Goal: Find specific page/section: Find specific page/section

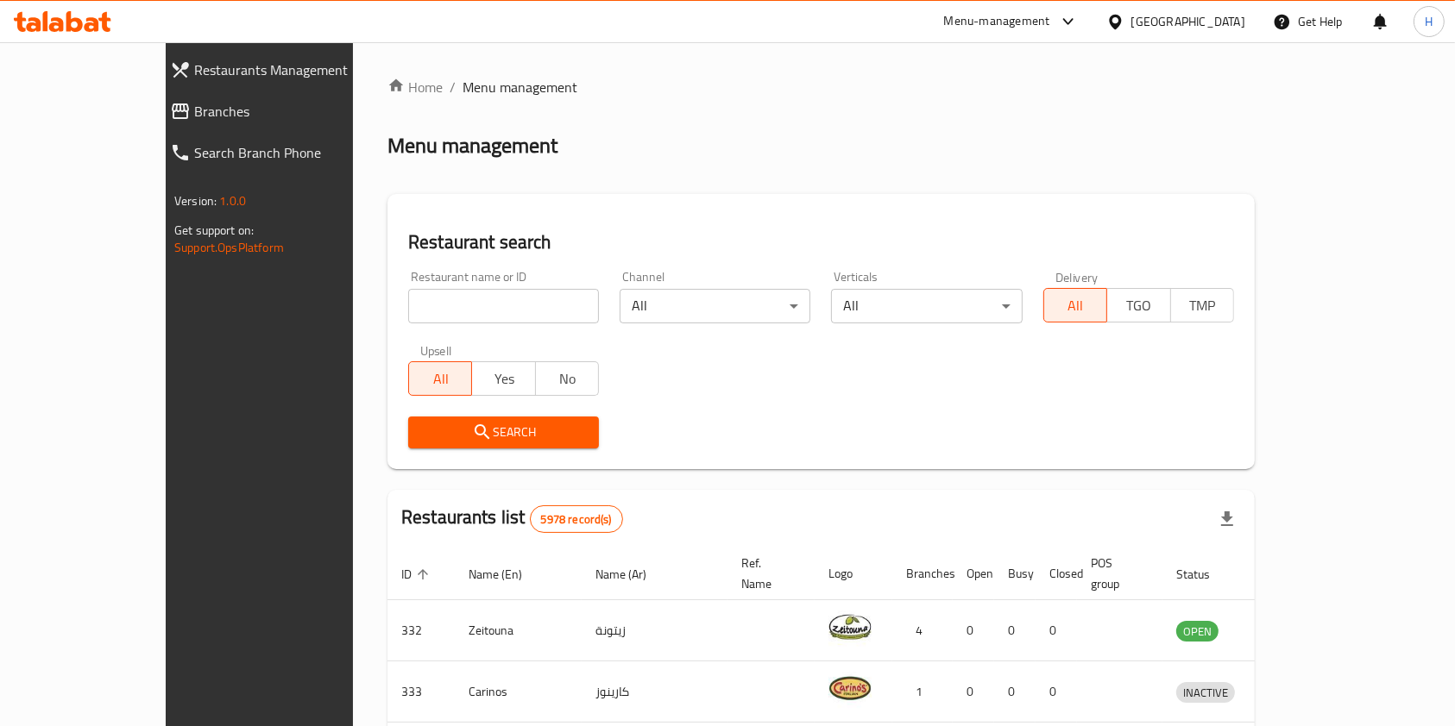
click at [421, 293] on input "search" at bounding box center [503, 306] width 191 height 35
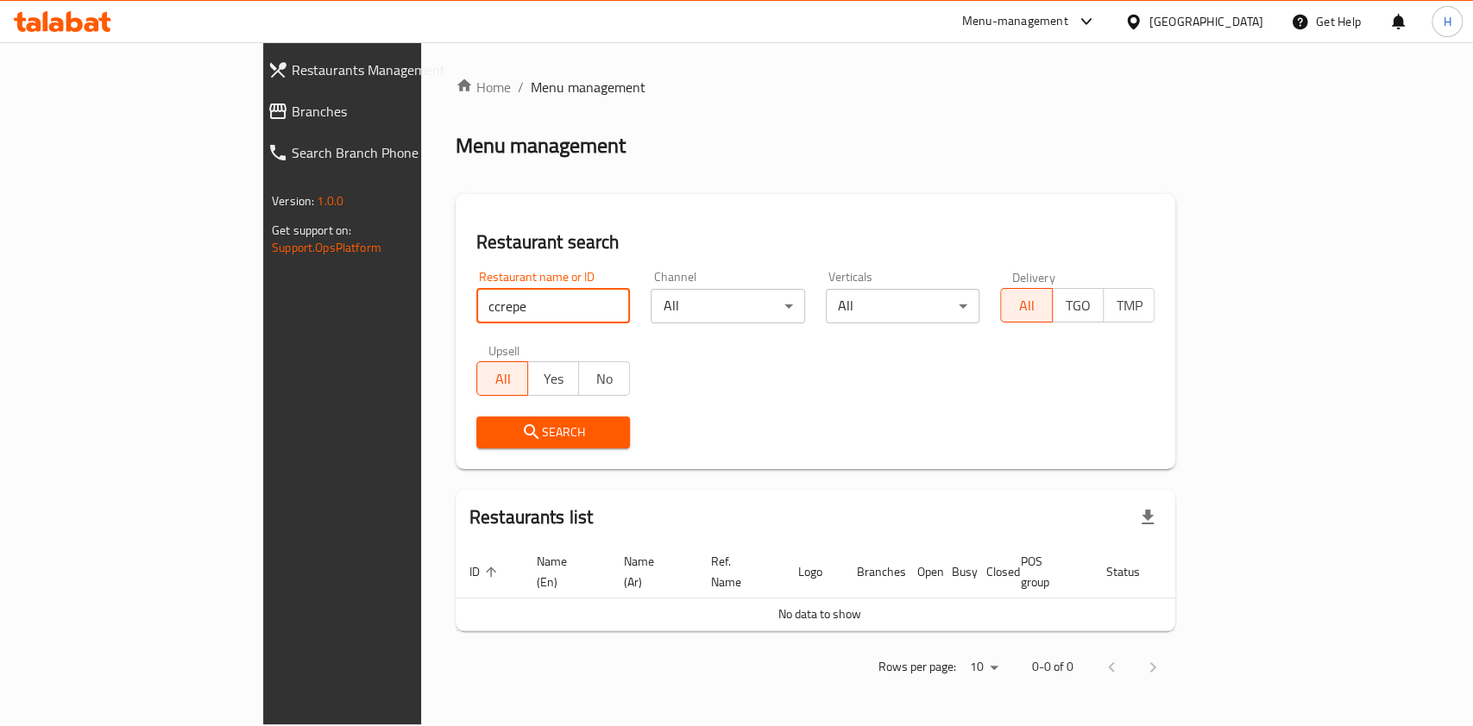
click at [263, 350] on div "Restaurants Management Branches Search Branch Phone Version: 1.0.0 Get support …" at bounding box center [736, 383] width 946 height 682
type input "crepel"
click button "Search" at bounding box center [553, 433] width 154 height 32
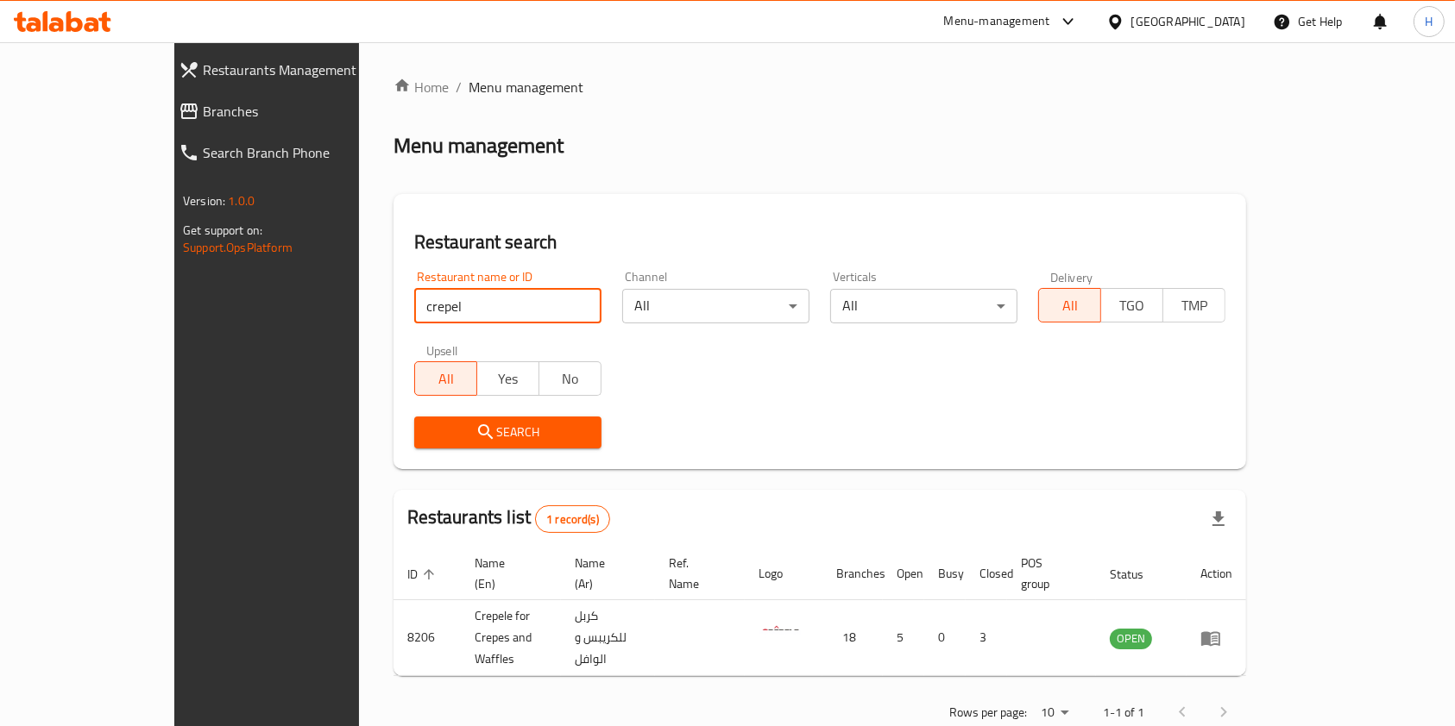
drag, startPoint x: 472, startPoint y: 299, endPoint x: 156, endPoint y: 314, distance: 316.1
click at [174, 313] on div "Restaurants Management Branches Search Branch Phone Version: 1.0.0 Get support …" at bounding box center [727, 405] width 1106 height 727
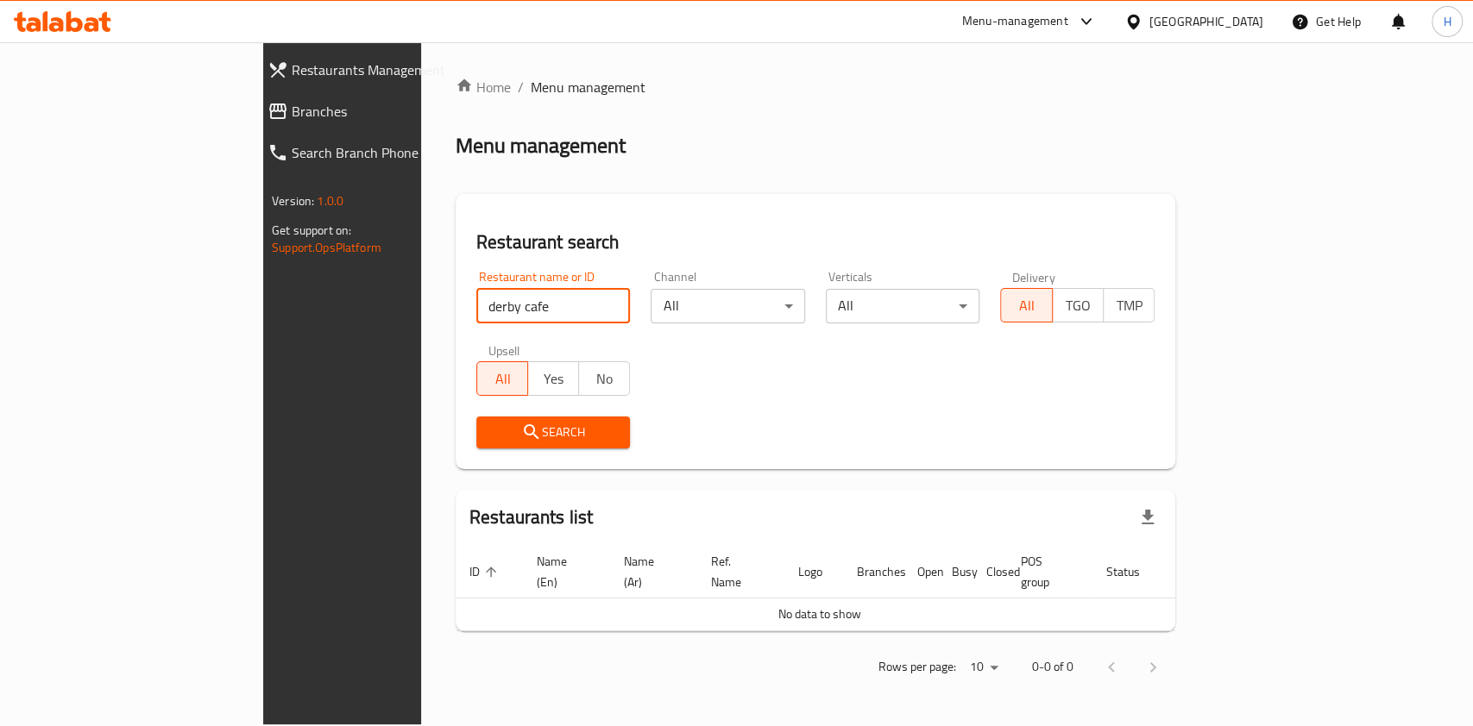
drag, startPoint x: 438, startPoint y: 296, endPoint x: 217, endPoint y: 347, distance: 227.5
click at [263, 344] on div "Restaurants Management Branches Search Branch Phone Version: 1.0.0 Get support …" at bounding box center [736, 383] width 946 height 682
type input "ؤ"
type input "r"
type input "crepel"
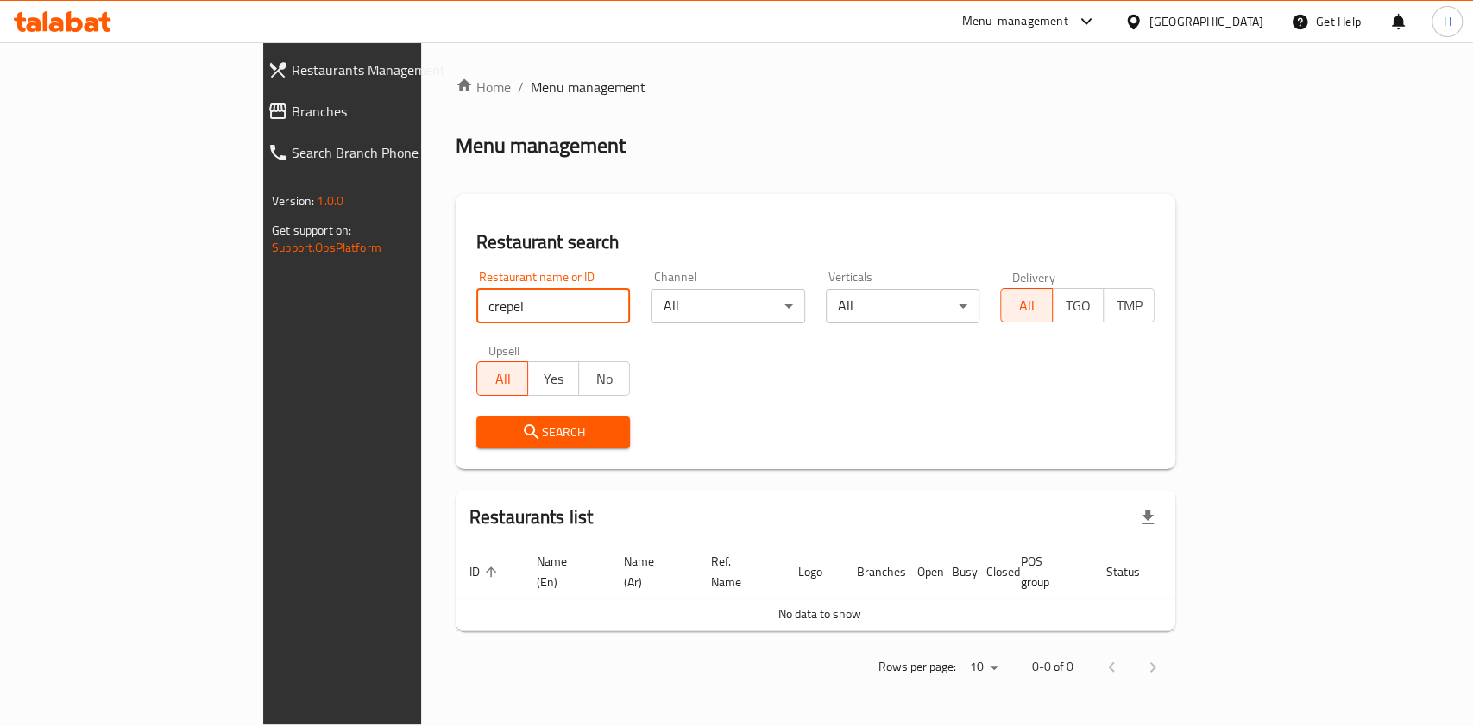
click button "Search" at bounding box center [553, 433] width 154 height 32
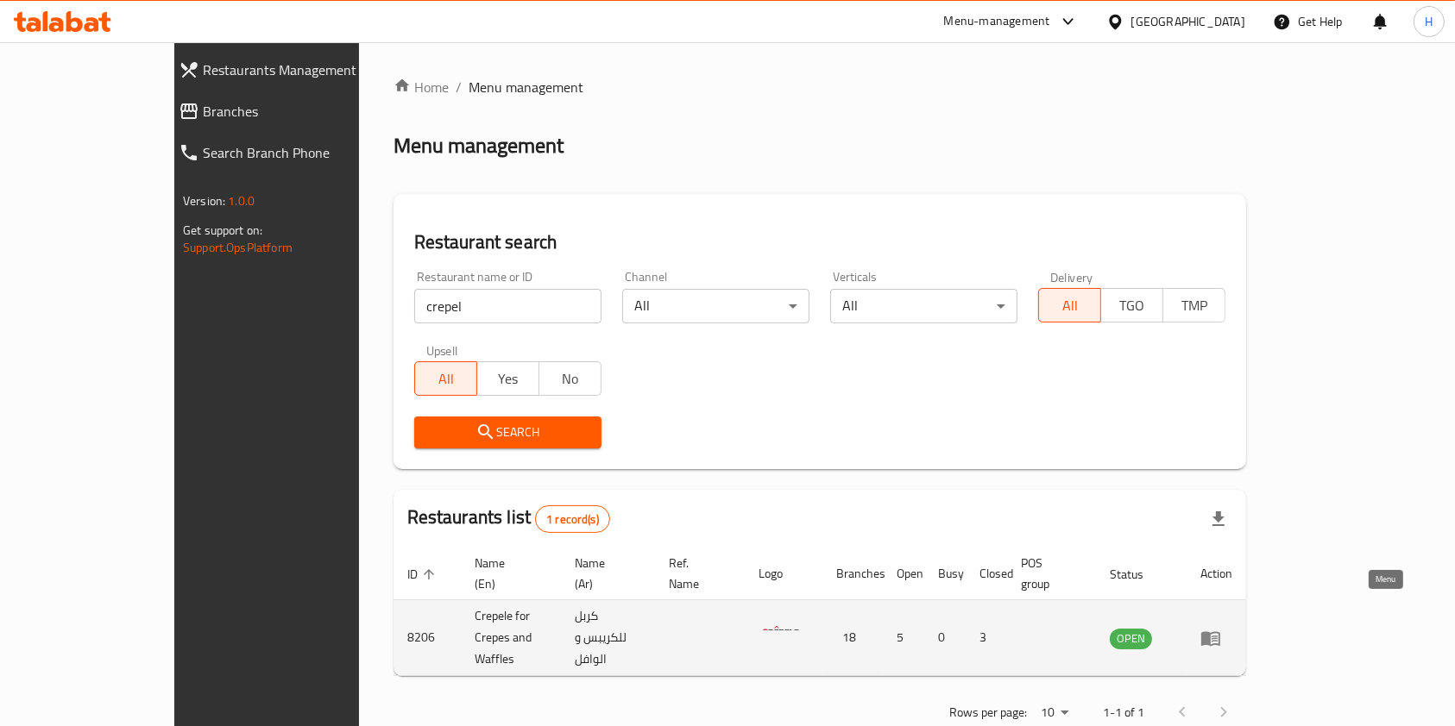
click at [1232, 628] on link "enhanced table" at bounding box center [1216, 638] width 32 height 21
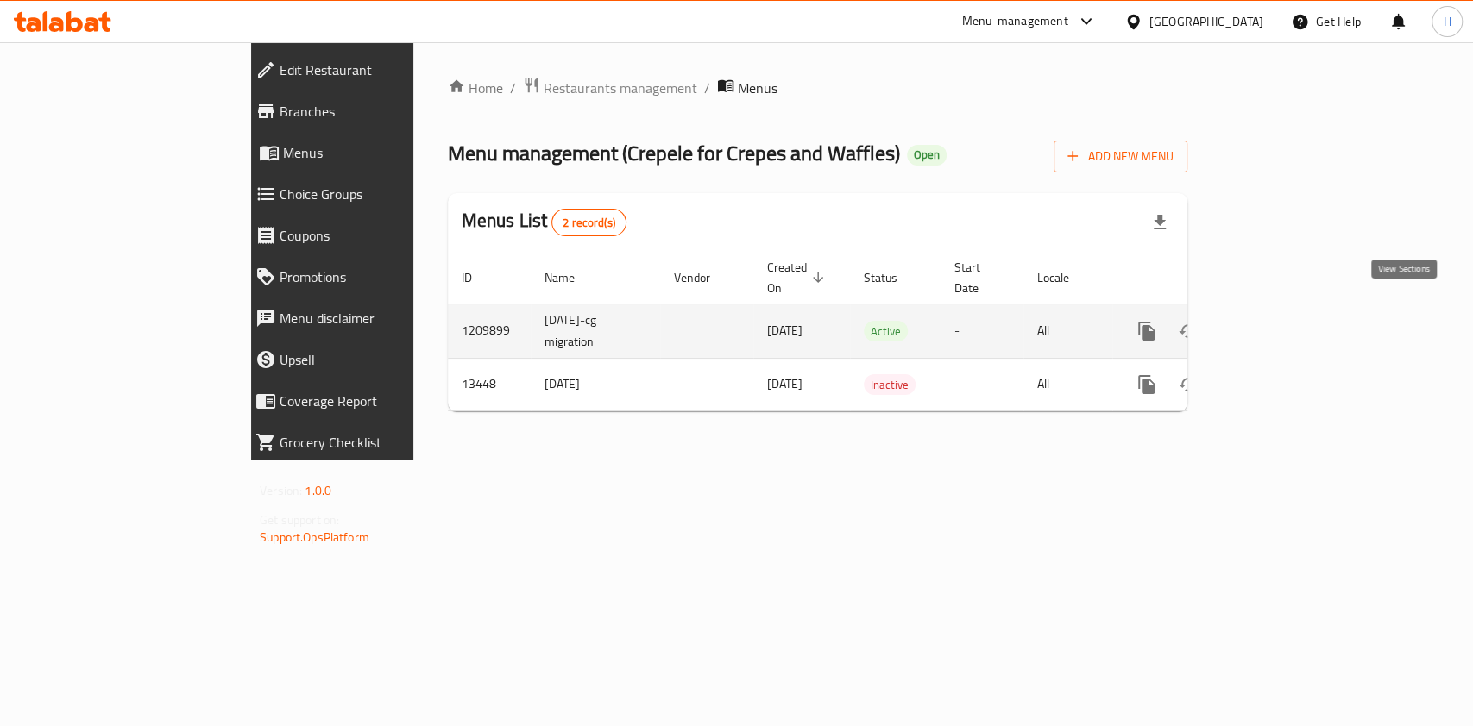
click at [1279, 324] on icon "enhanced table" at bounding box center [1271, 332] width 16 height 16
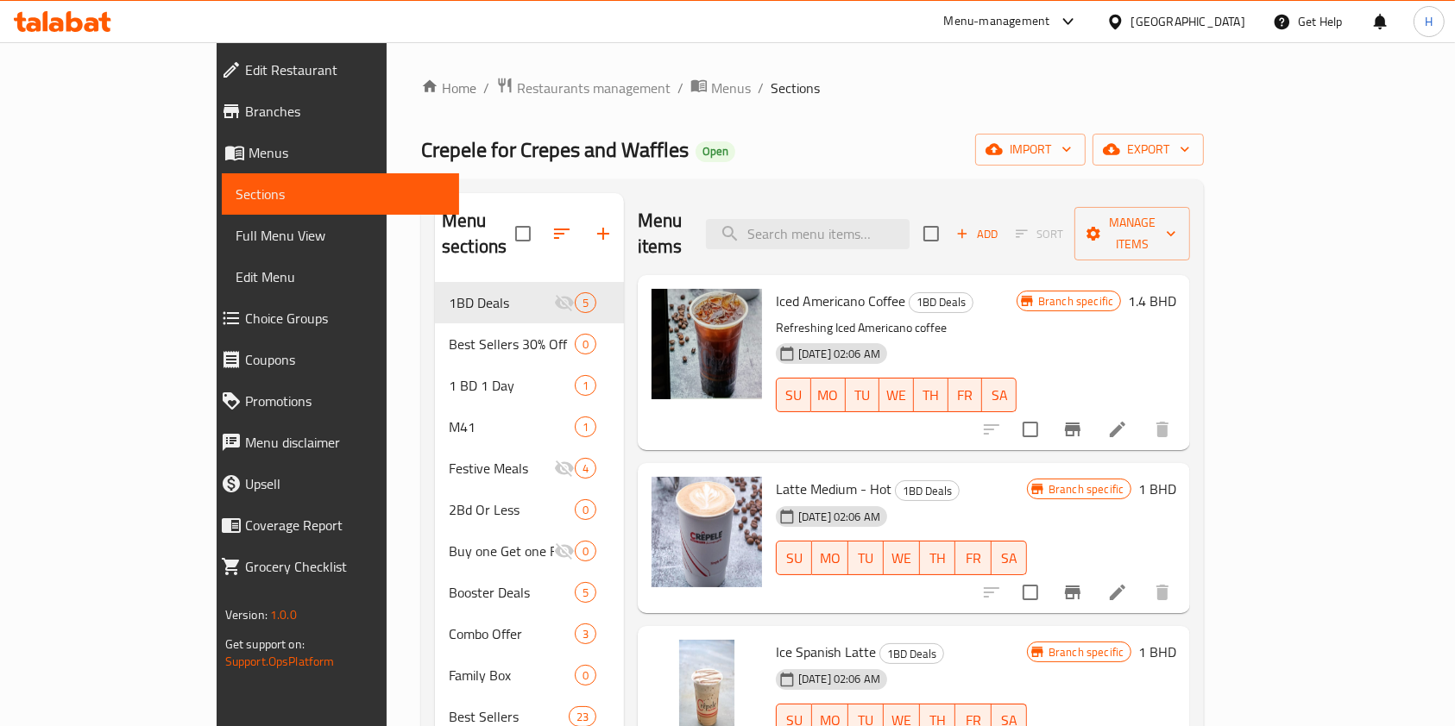
click at [66, 29] on icon at bounding box center [62, 21] width 97 height 21
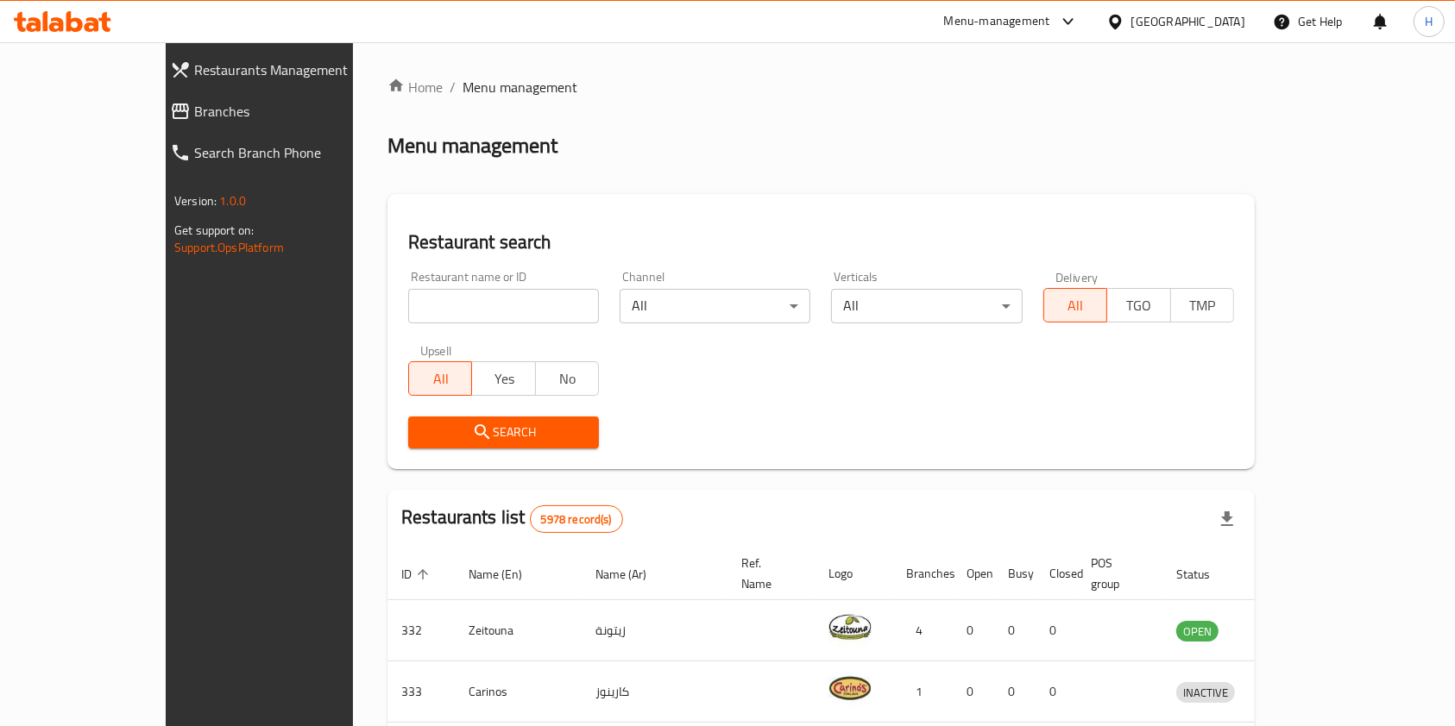
click at [408, 313] on input "search" at bounding box center [503, 306] width 191 height 35
type input "j"
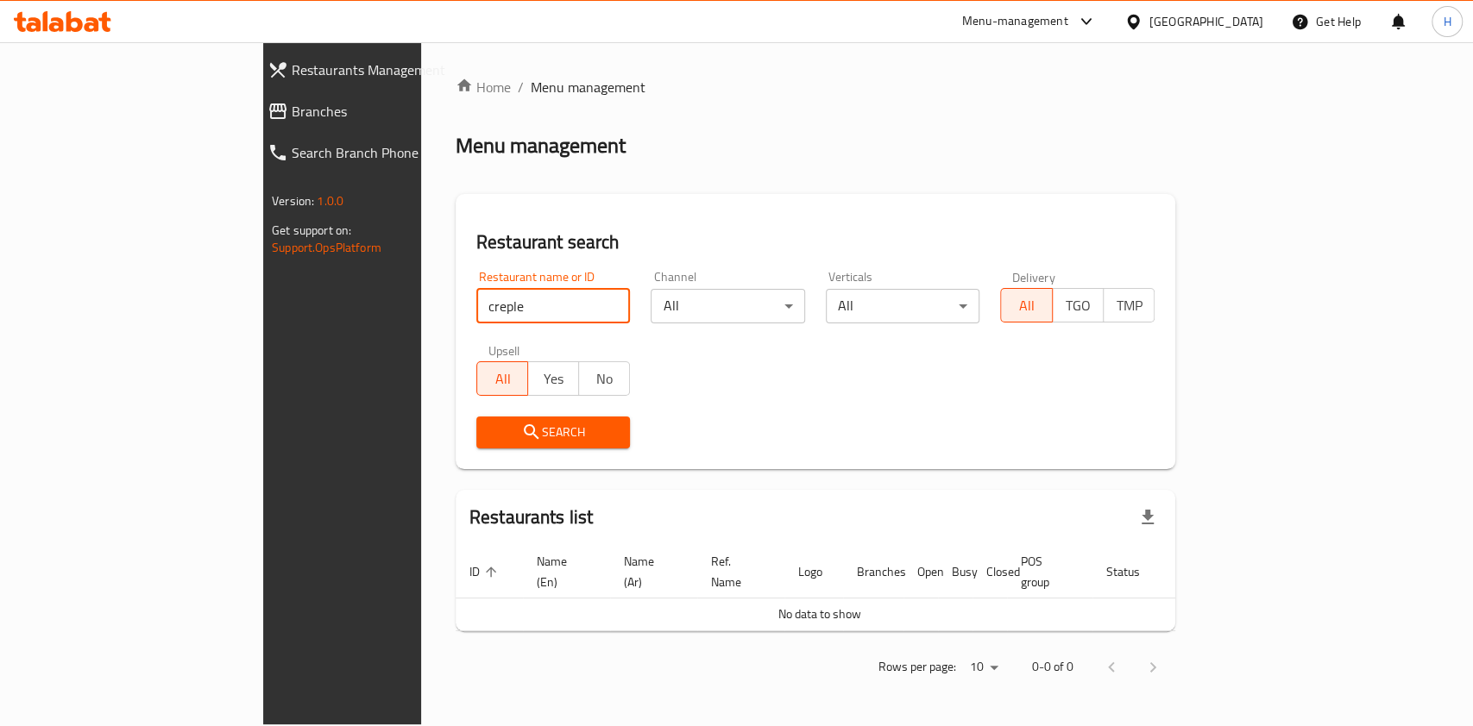
click button "Search" at bounding box center [553, 433] width 154 height 32
type input "crepele"
click button "Search" at bounding box center [553, 433] width 154 height 32
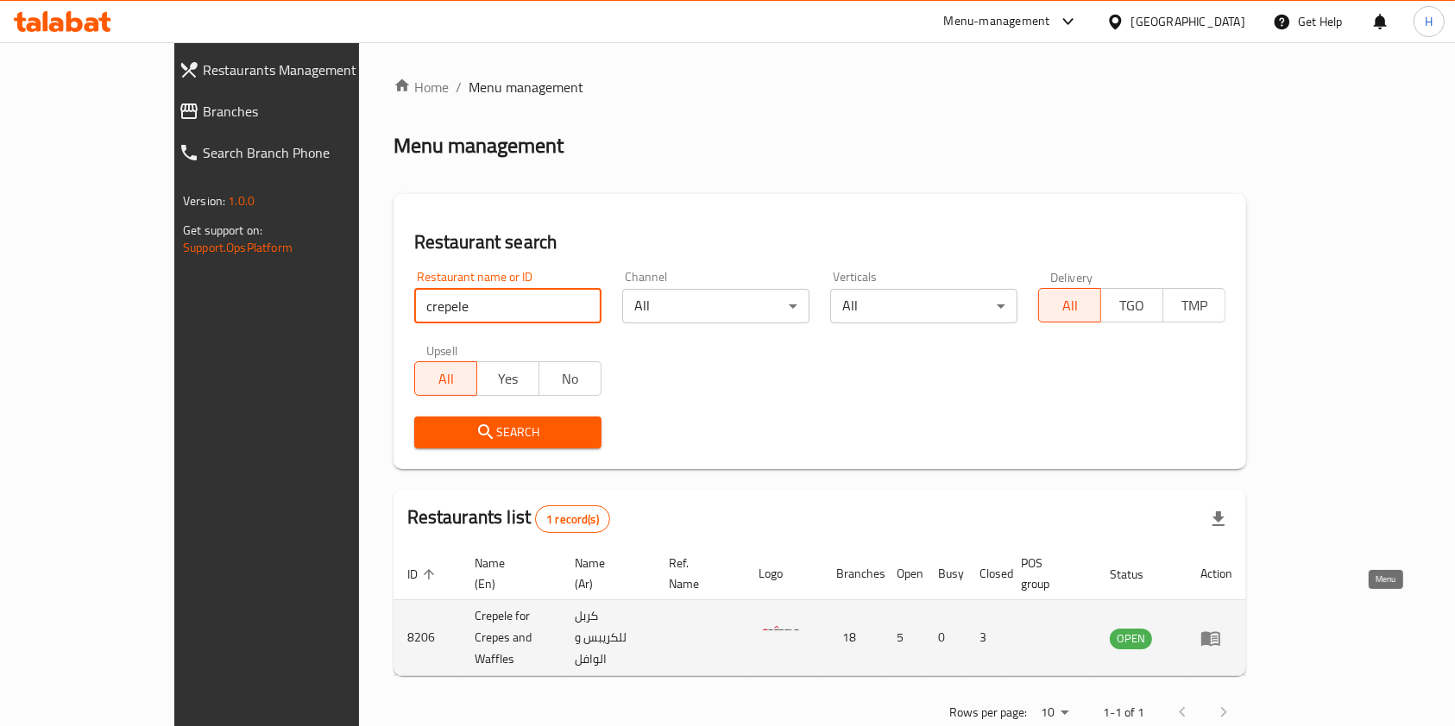
click at [1217, 636] on icon "enhanced table" at bounding box center [1214, 639] width 6 height 7
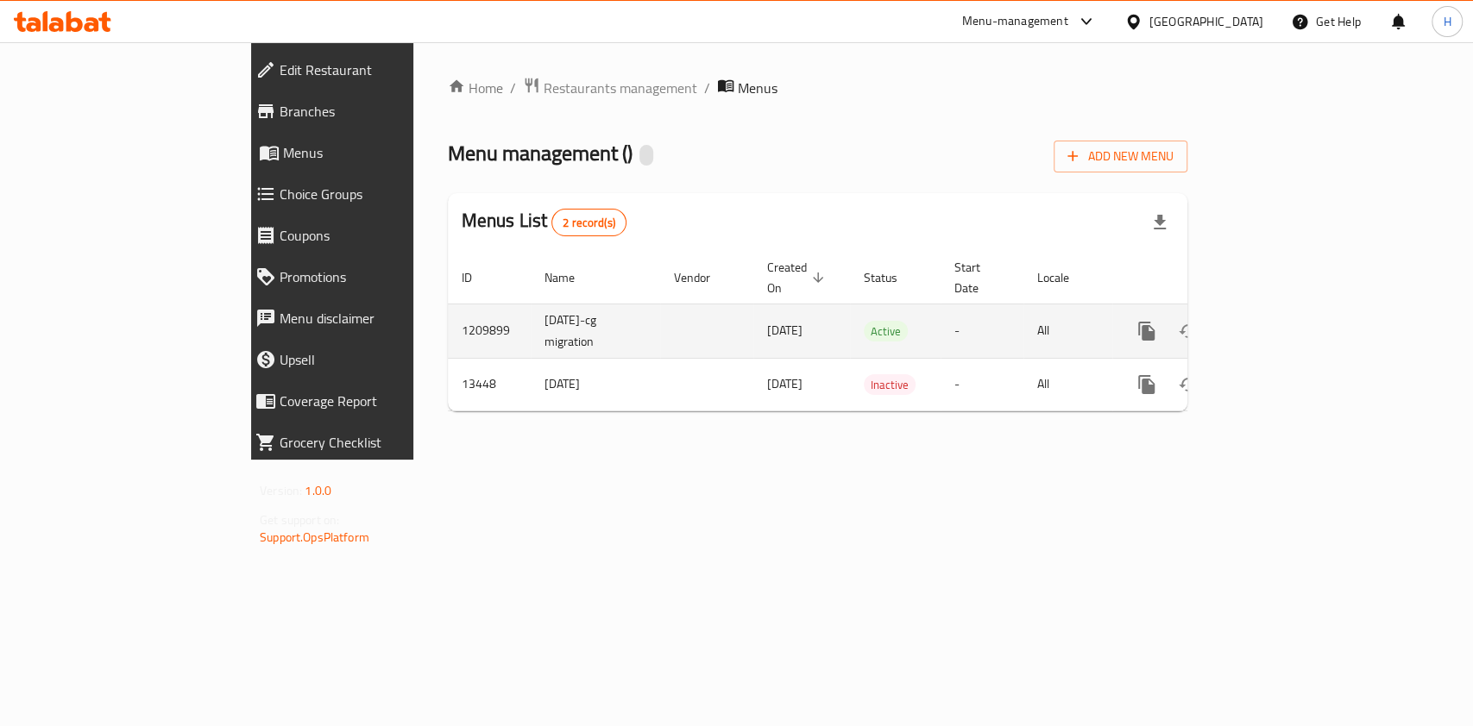
click at [1281, 321] on icon "enhanced table" at bounding box center [1270, 331] width 21 height 21
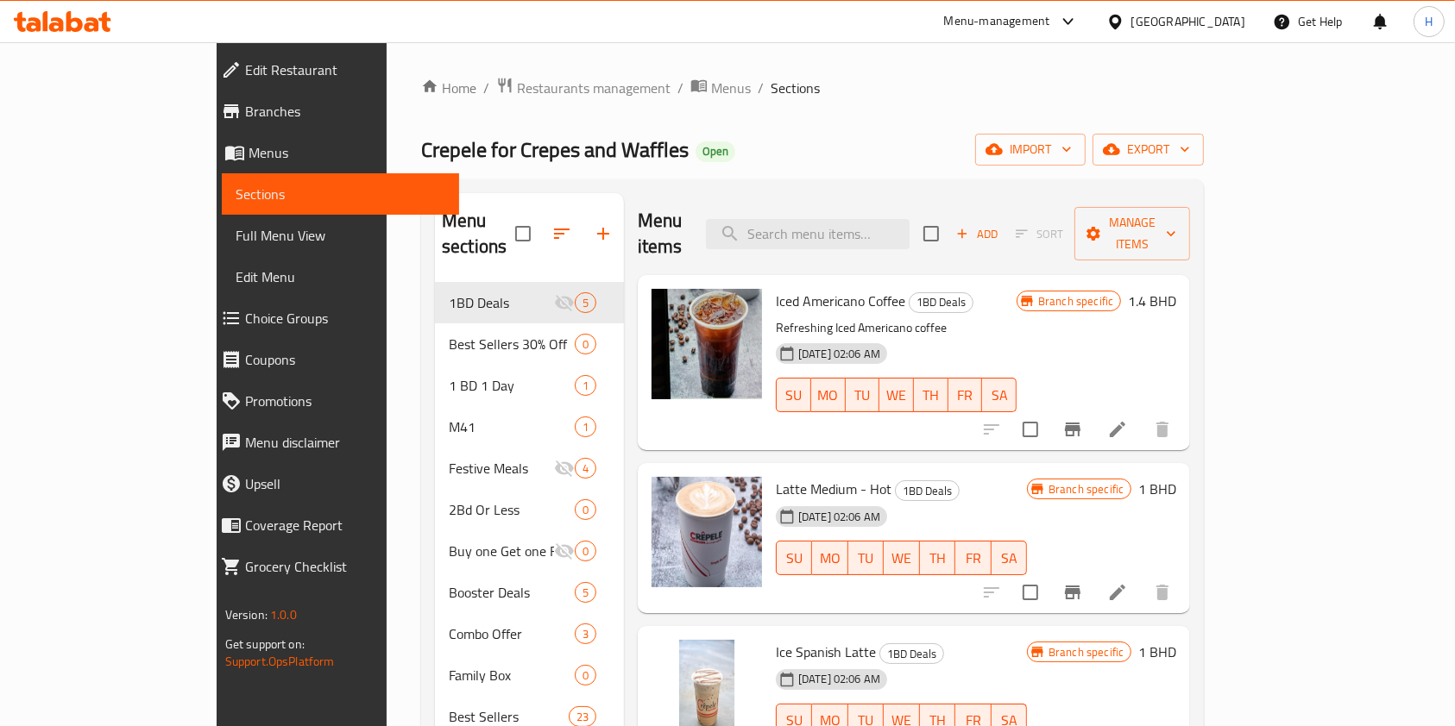
click at [104, 24] on icon at bounding box center [104, 22] width 12 height 20
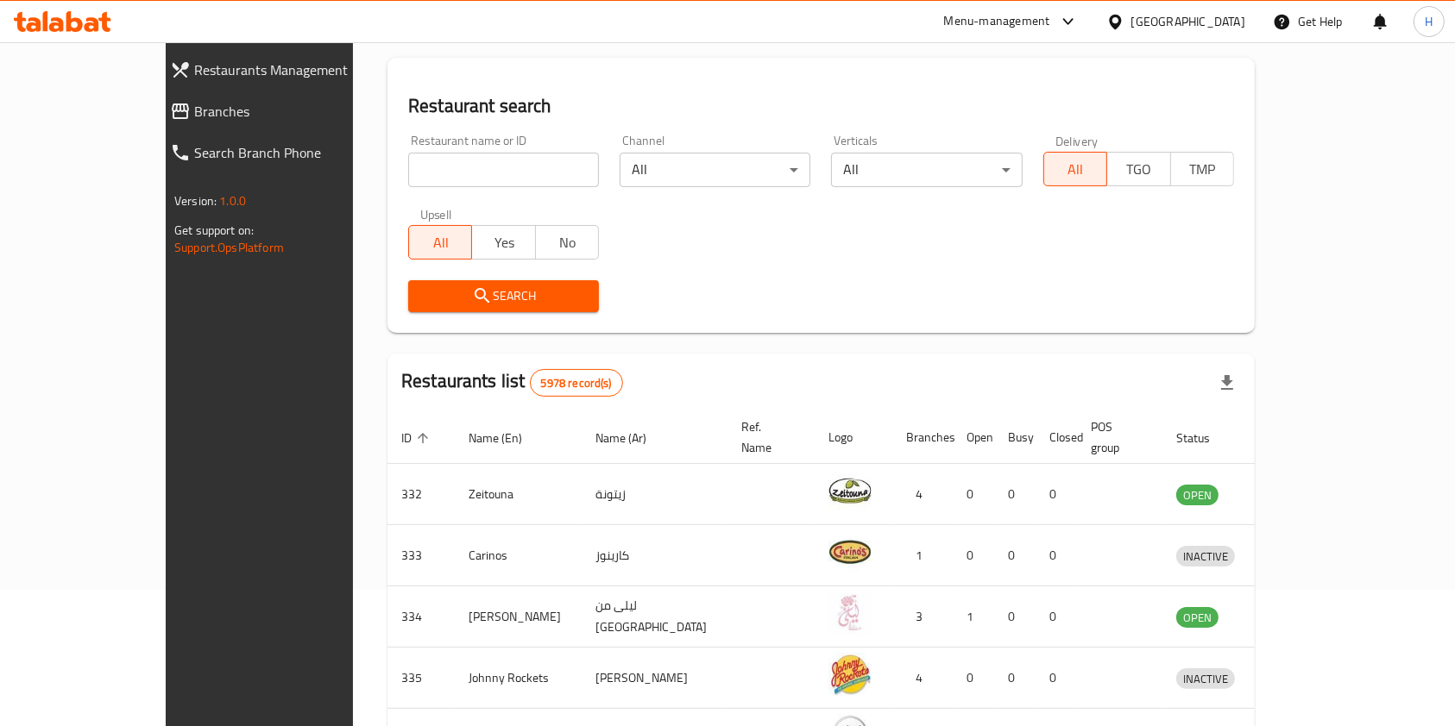
scroll to position [115, 0]
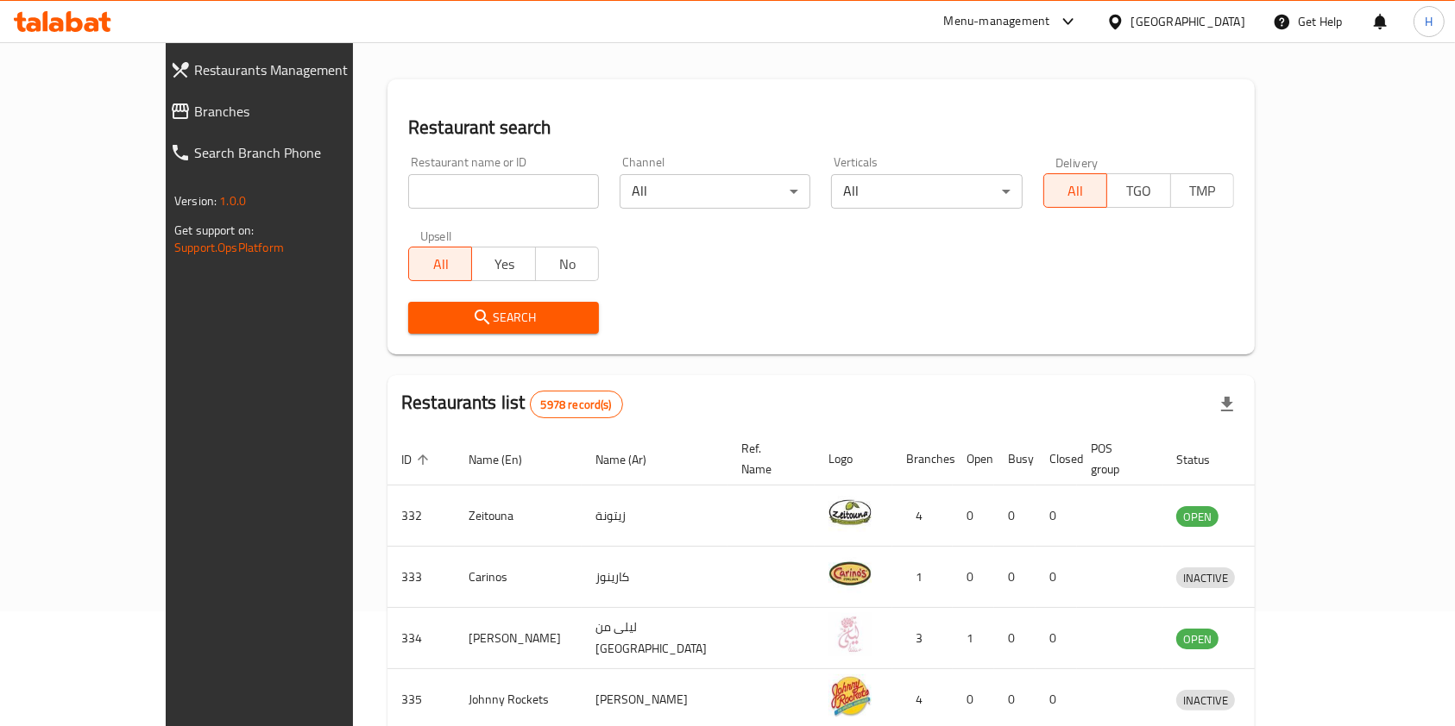
click at [439, 178] on input "search" at bounding box center [503, 191] width 191 height 35
type input "black stripe"
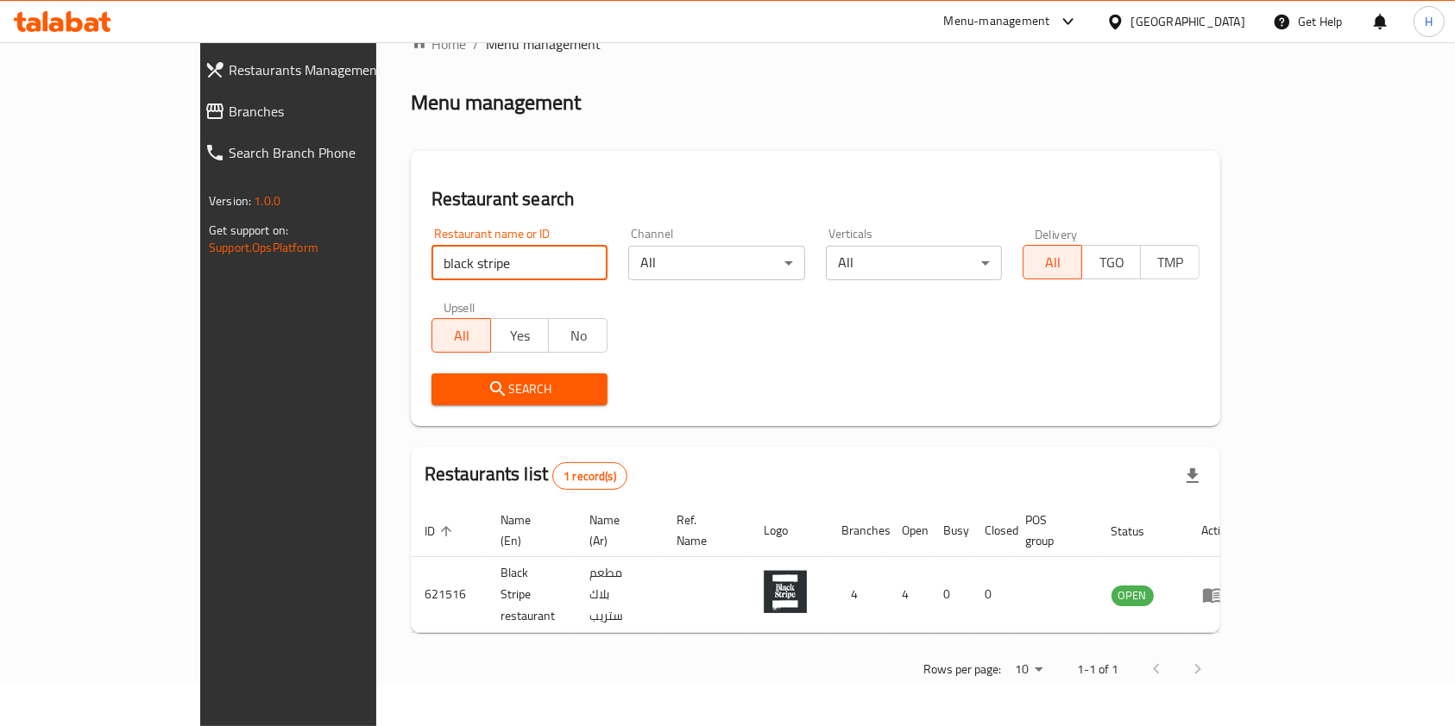
scroll to position [0, 0]
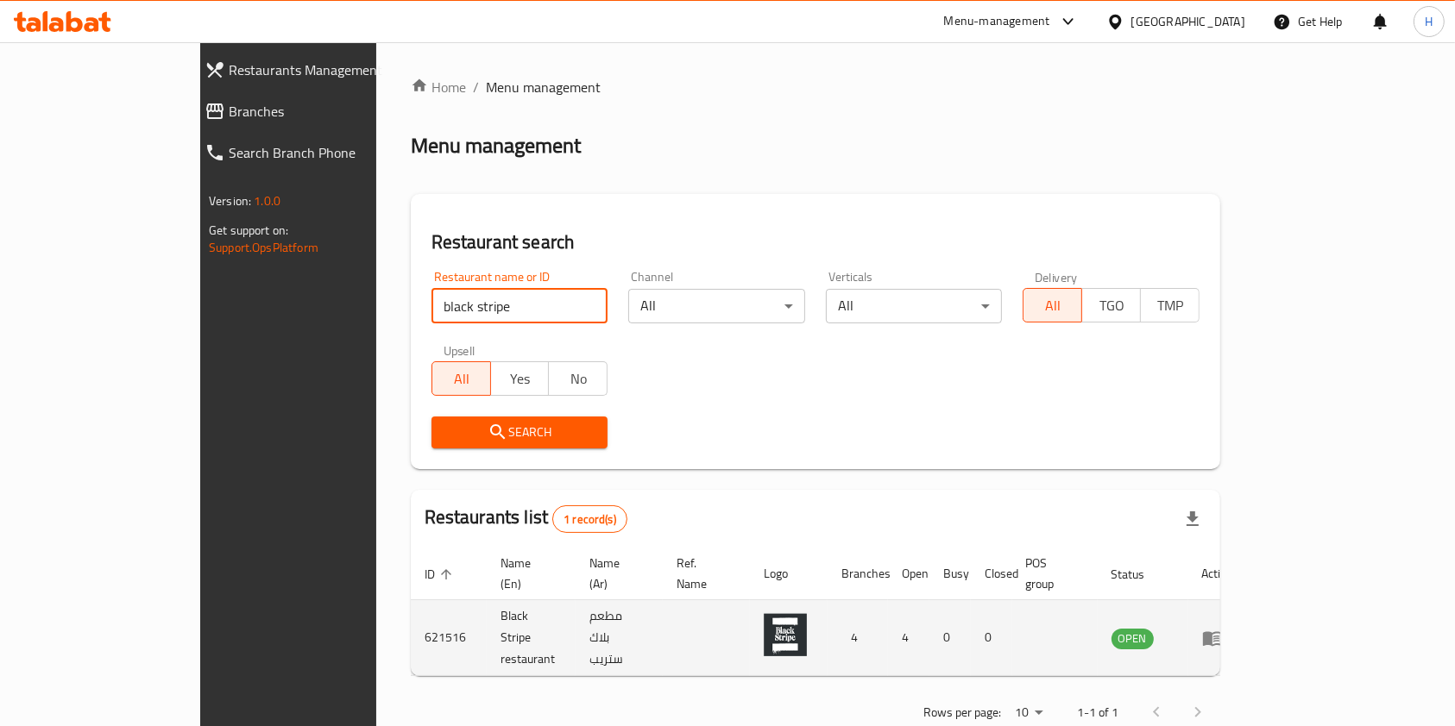
click at [1222, 628] on icon "enhanced table" at bounding box center [1212, 638] width 21 height 21
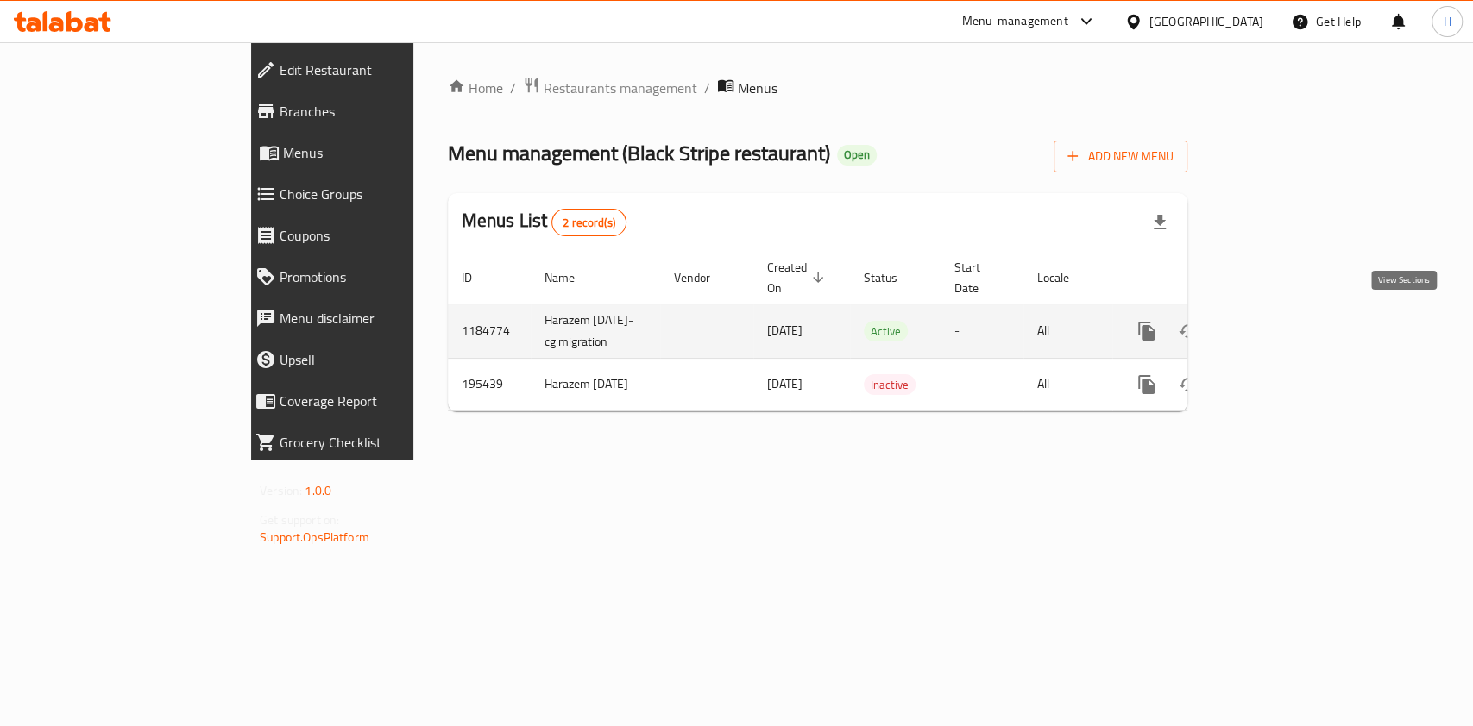
click at [1279, 324] on icon "enhanced table" at bounding box center [1271, 332] width 16 height 16
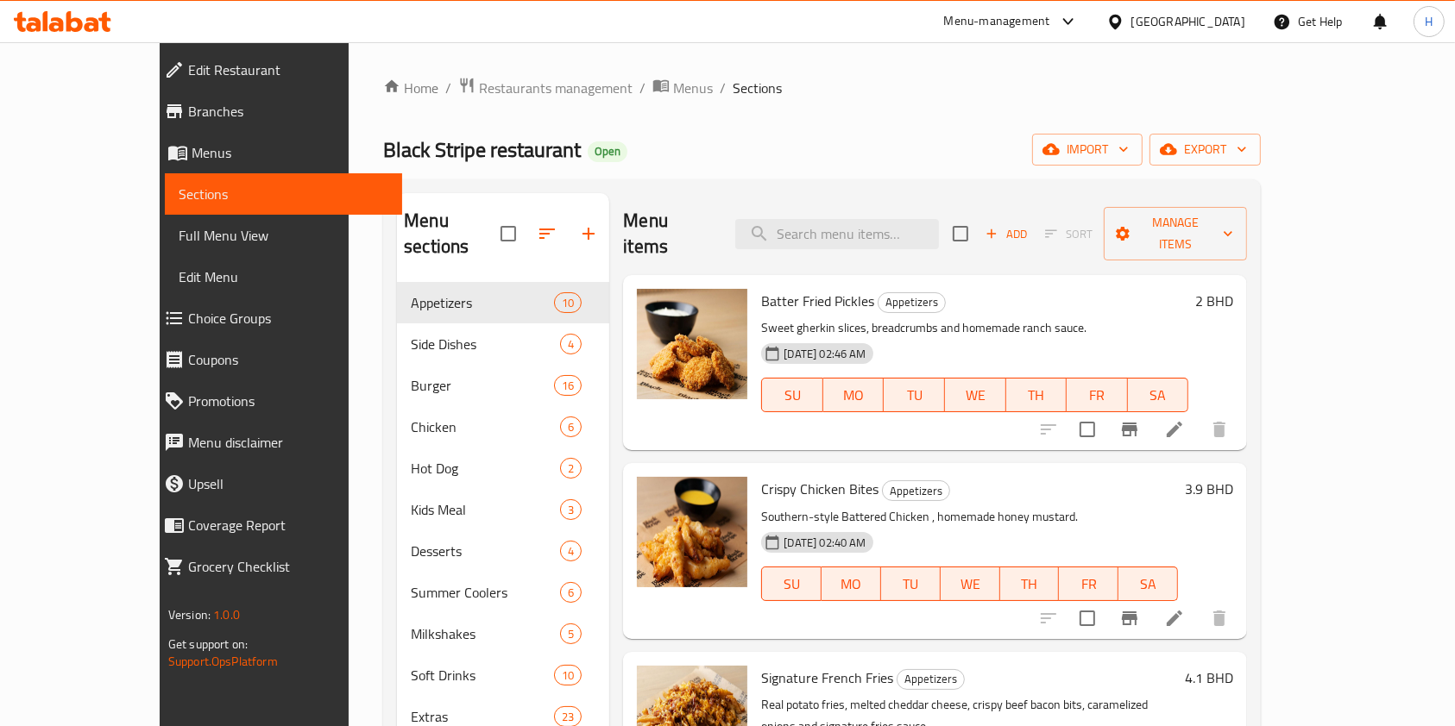
click at [70, 27] on icon at bounding box center [74, 21] width 16 height 21
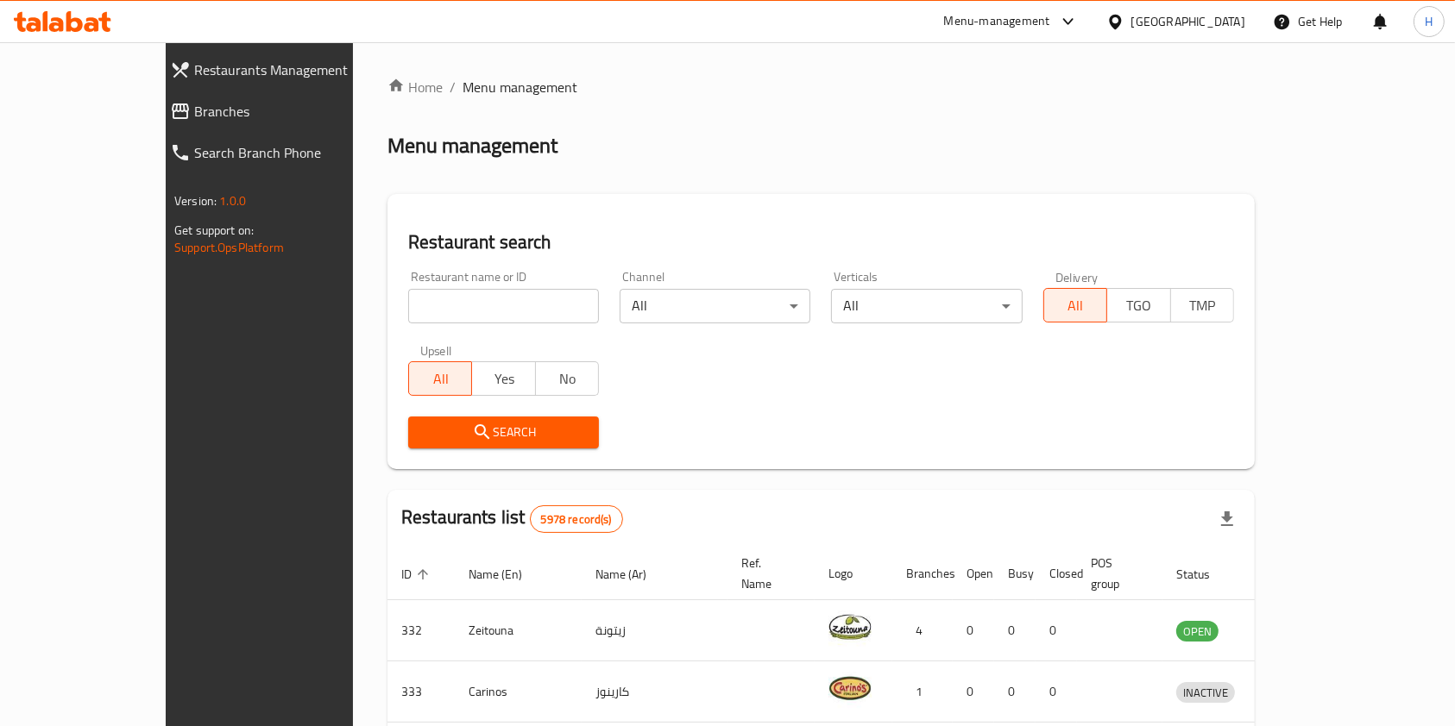
click at [432, 302] on input "search" at bounding box center [503, 306] width 191 height 35
type input "ج"
click button "Search" at bounding box center [503, 433] width 191 height 32
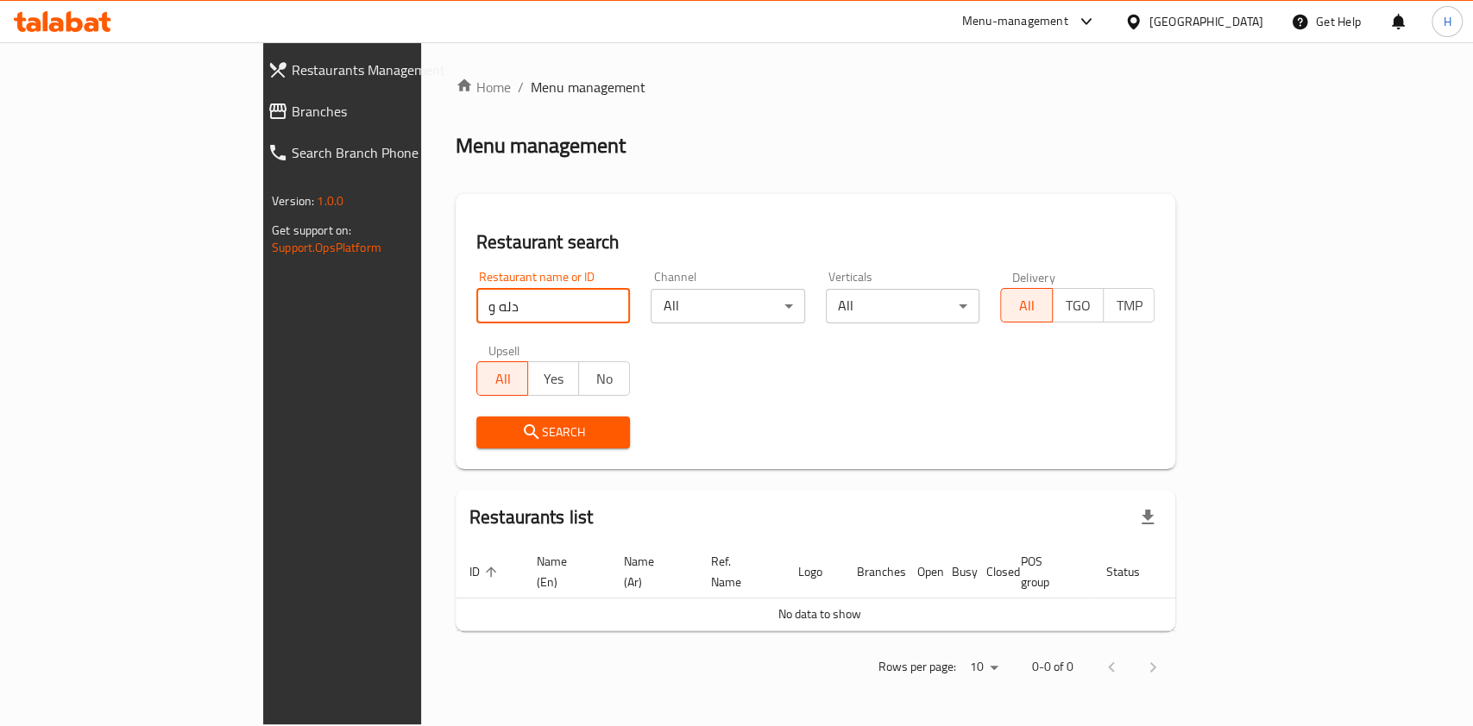
click at [476, 307] on input "دله و" at bounding box center [553, 306] width 154 height 35
click button "Search" at bounding box center [553, 433] width 154 height 32
drag, startPoint x: 185, startPoint y: 314, endPoint x: 132, endPoint y: 324, distance: 54.5
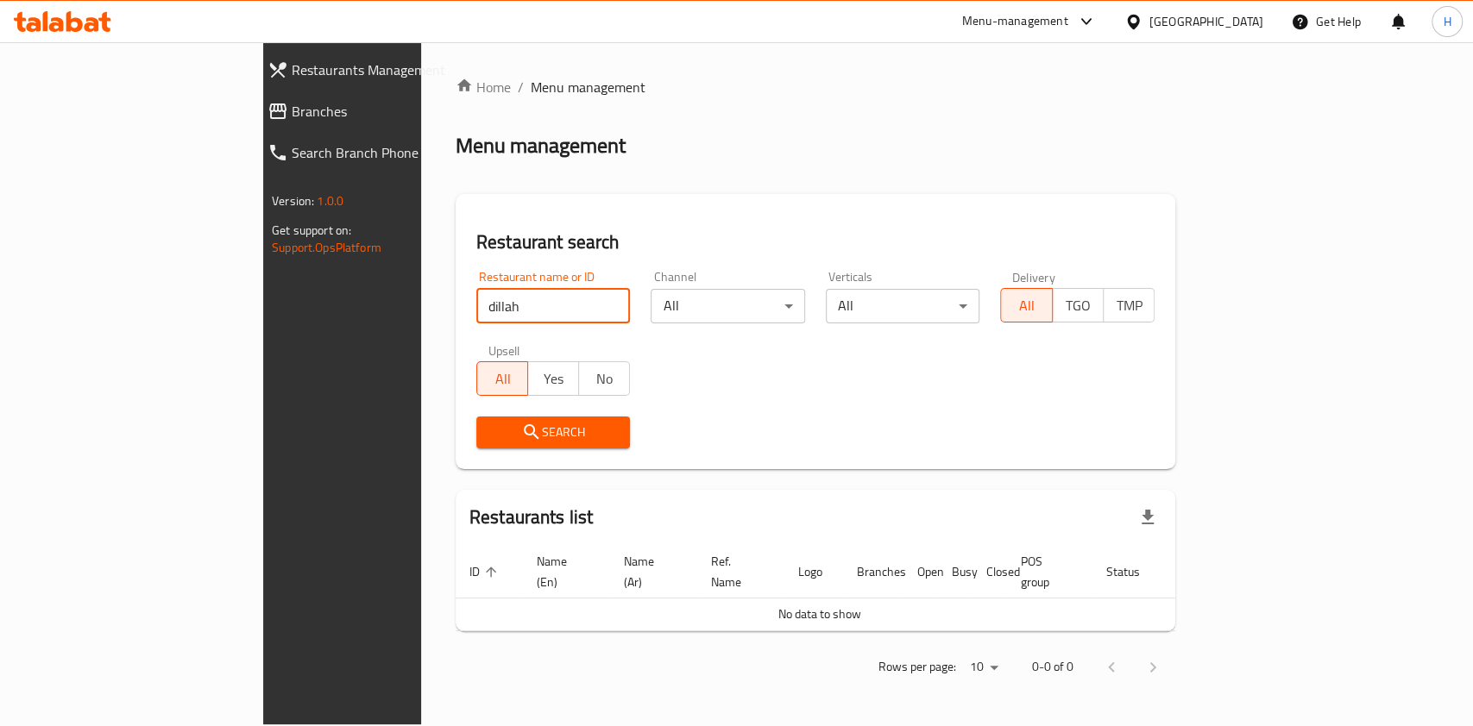
click at [263, 324] on div "Restaurants Management Branches Search Branch Phone Version: 1.0.0 Get support …" at bounding box center [736, 383] width 946 height 682
type input "d"
click button "Search" at bounding box center [553, 433] width 154 height 32
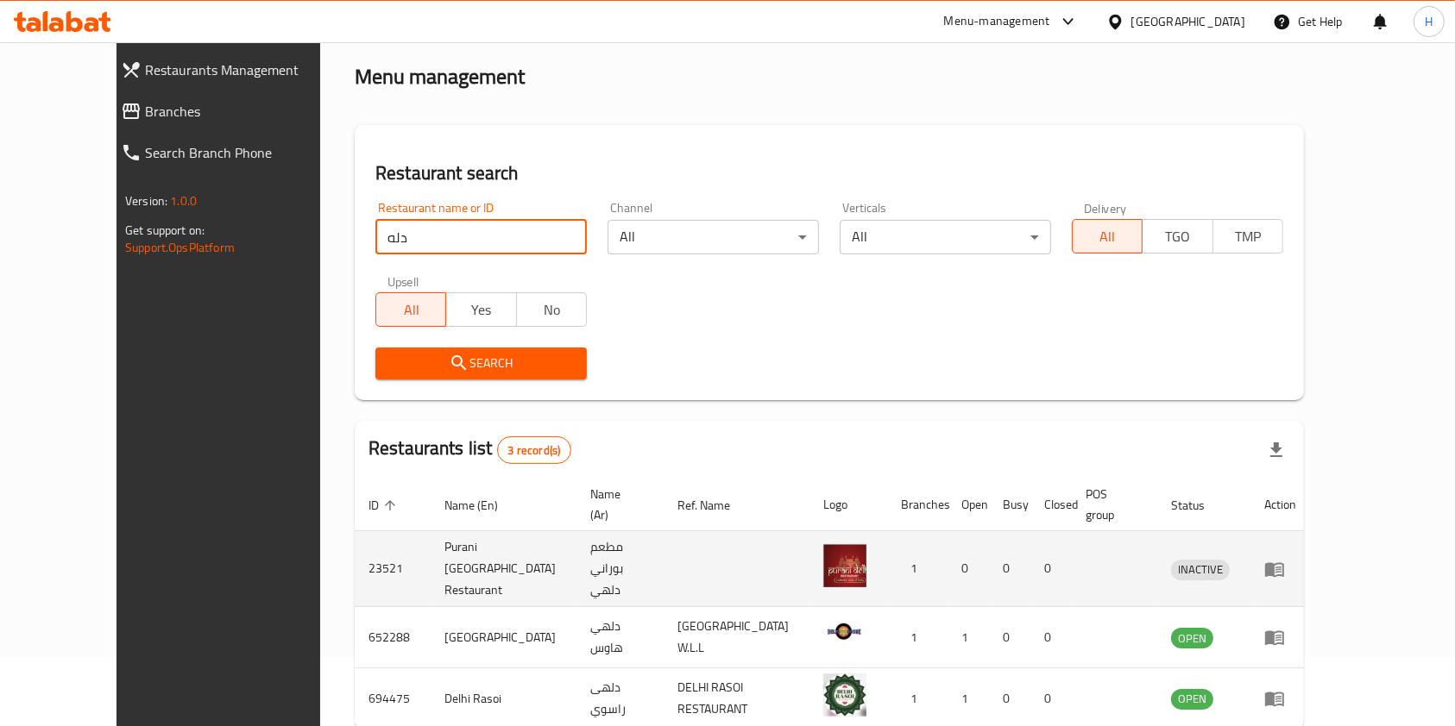
scroll to position [129, 0]
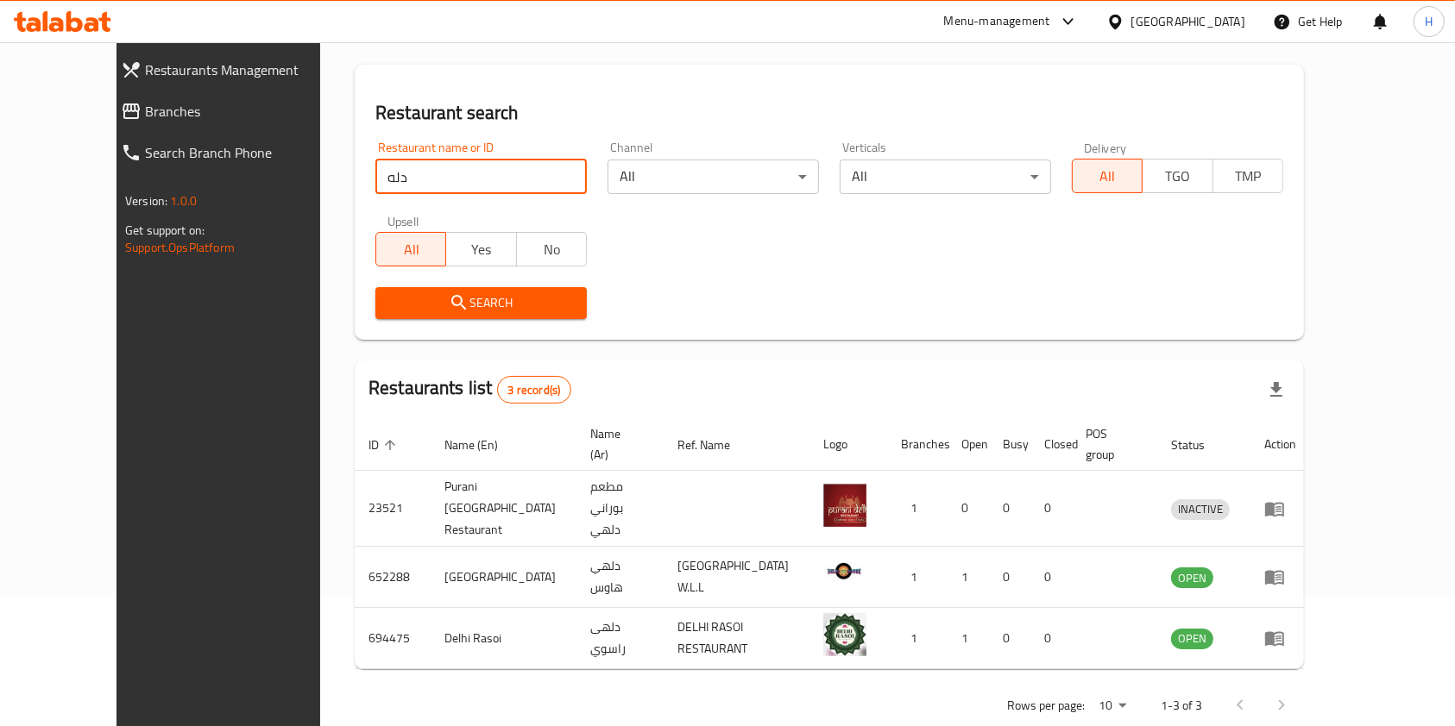
click at [394, 180] on input "دله" at bounding box center [480, 177] width 211 height 35
click at [392, 183] on input "دله" at bounding box center [480, 177] width 211 height 35
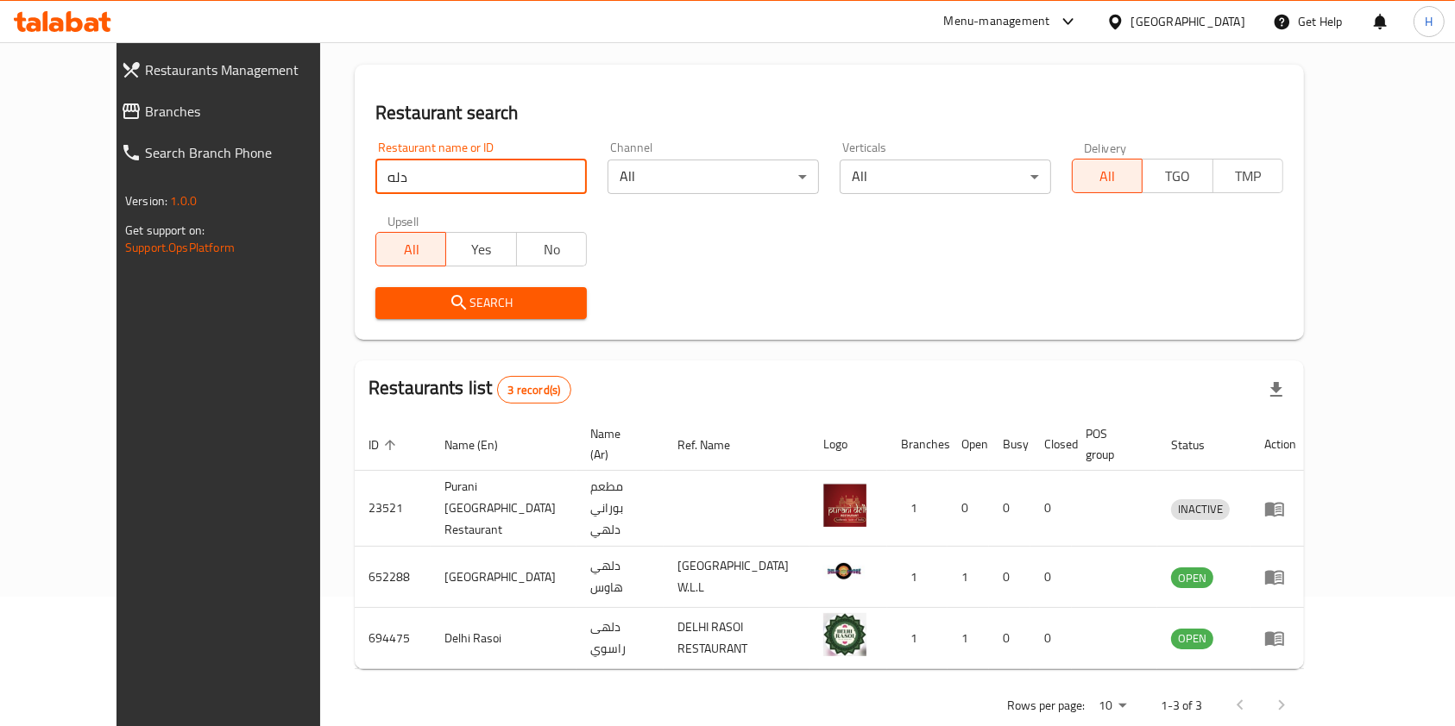
paste input "Dilla Qahwa and Karak"
type input "Dilla Qahwa and Karak"
click button "Search" at bounding box center [480, 303] width 211 height 32
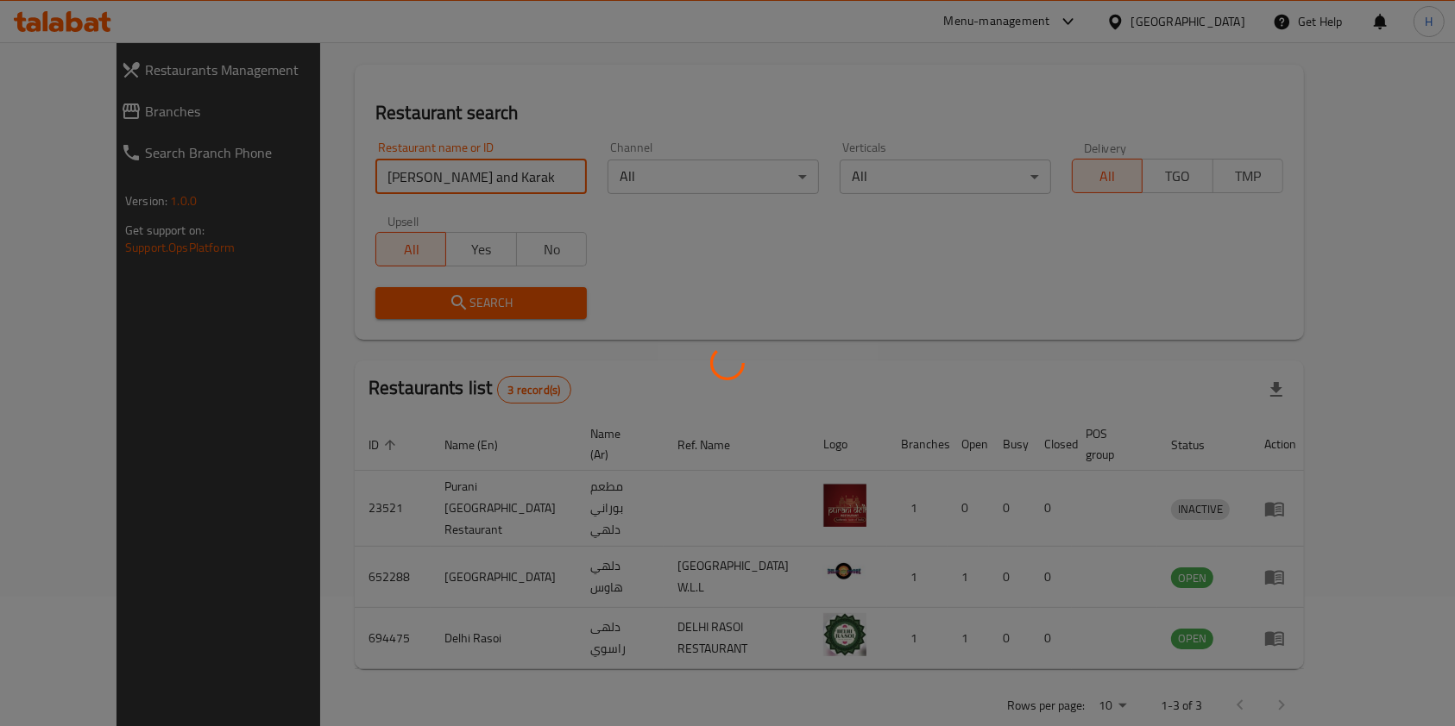
scroll to position [69, 0]
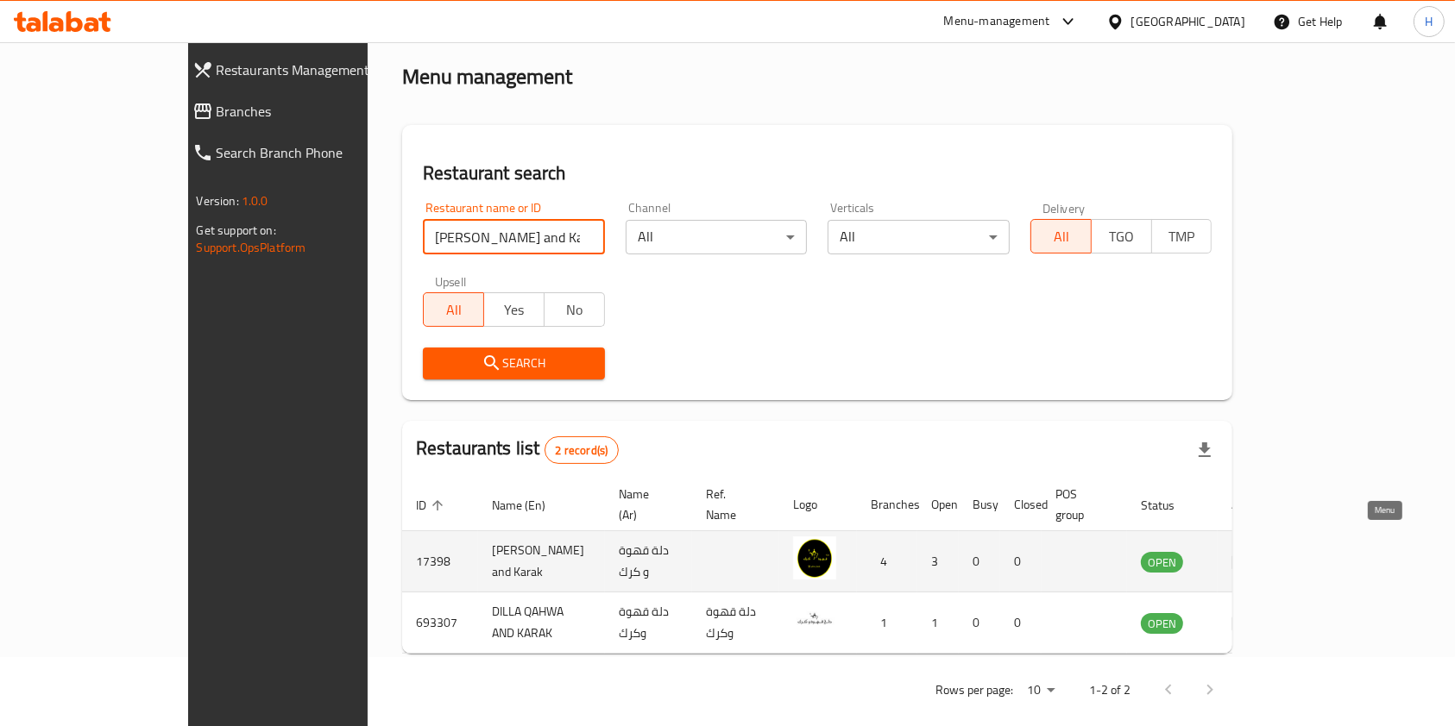
click at [1251, 556] on icon "enhanced table" at bounding box center [1241, 563] width 19 height 15
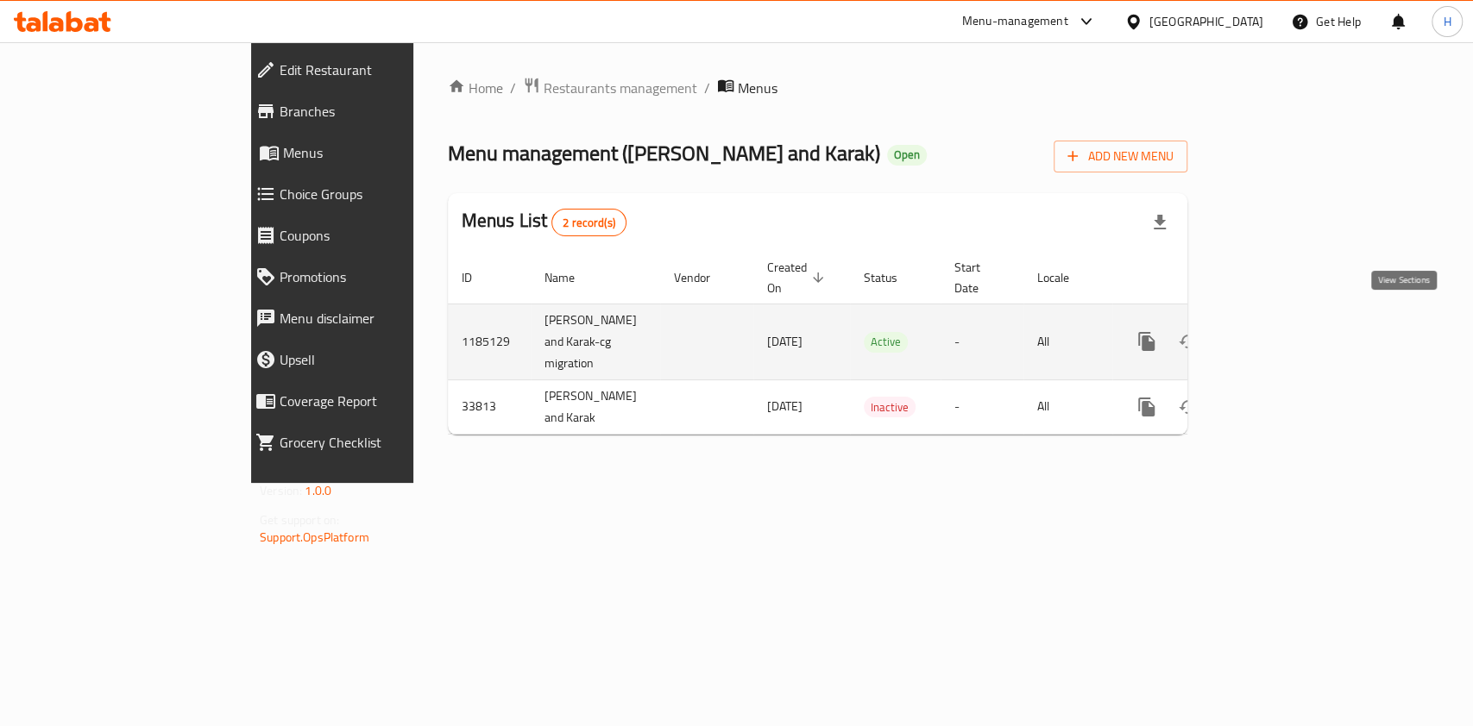
click at [1279, 334] on icon "enhanced table" at bounding box center [1271, 342] width 16 height 16
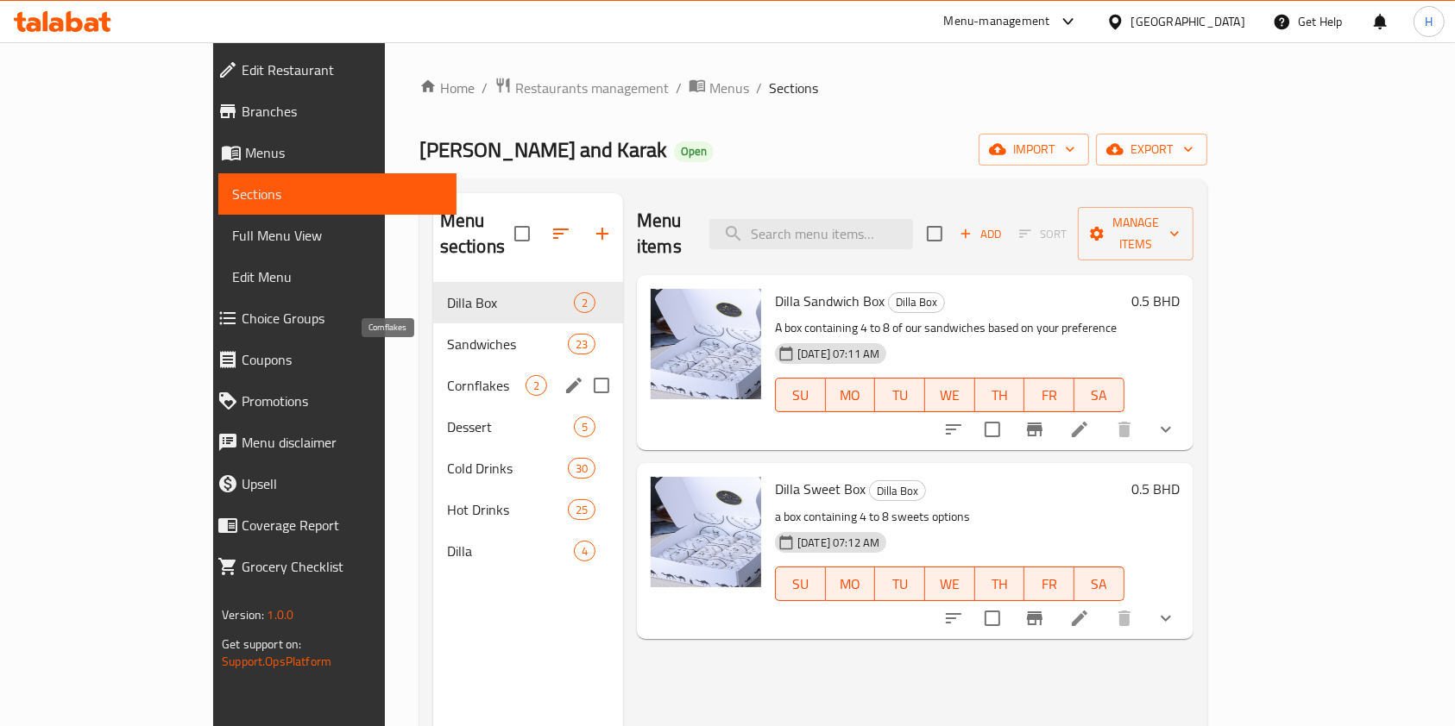
click at [447, 375] on span "Cornflakes" at bounding box center [486, 385] width 79 height 21
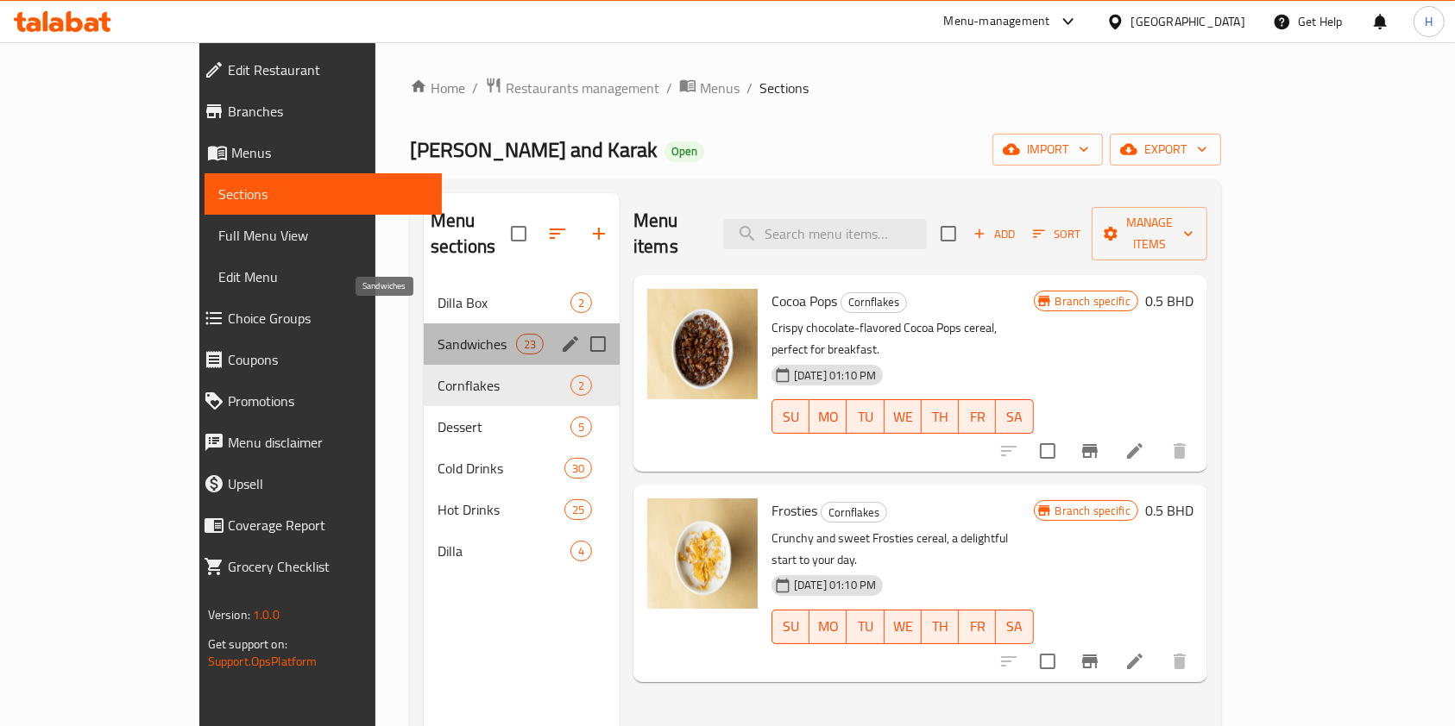
click at [437, 334] on span "Sandwiches" at bounding box center [476, 344] width 79 height 21
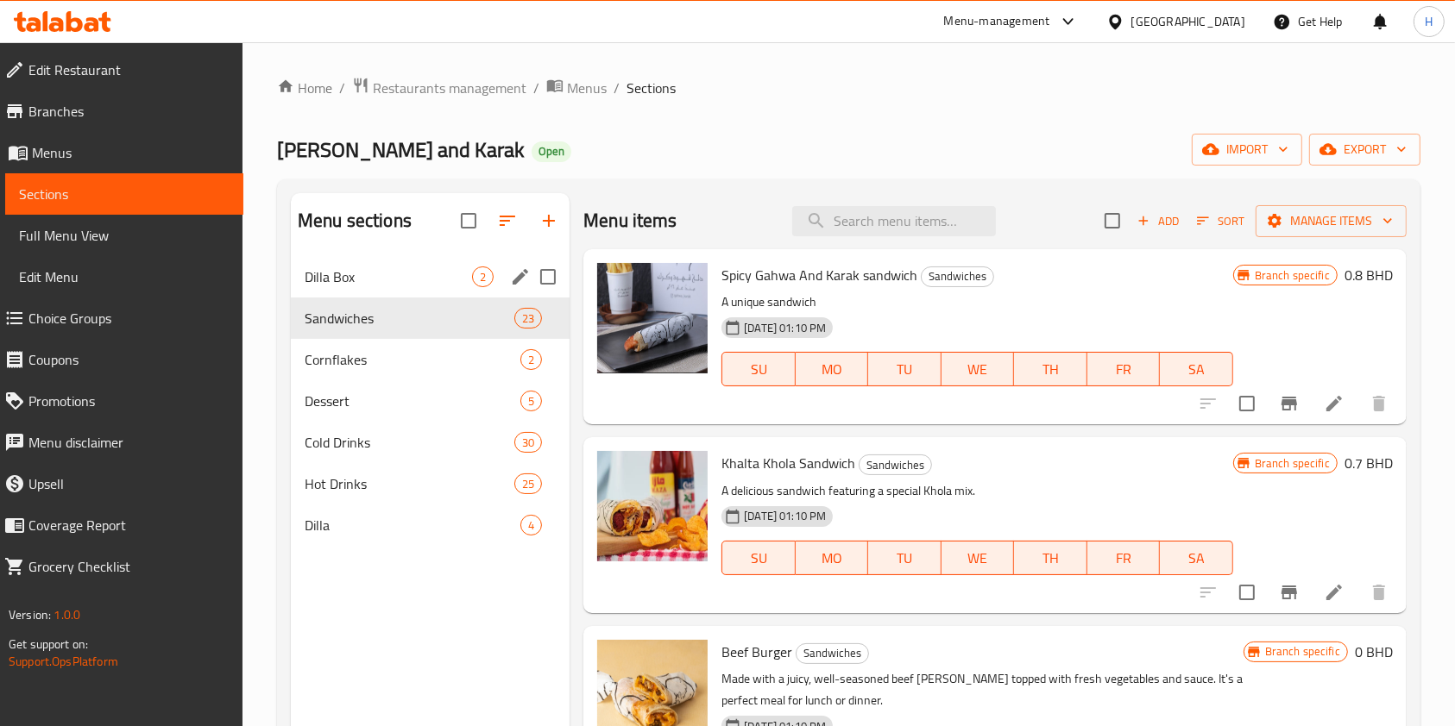
click at [380, 264] on div "Dilla Box 2" at bounding box center [430, 276] width 279 height 41
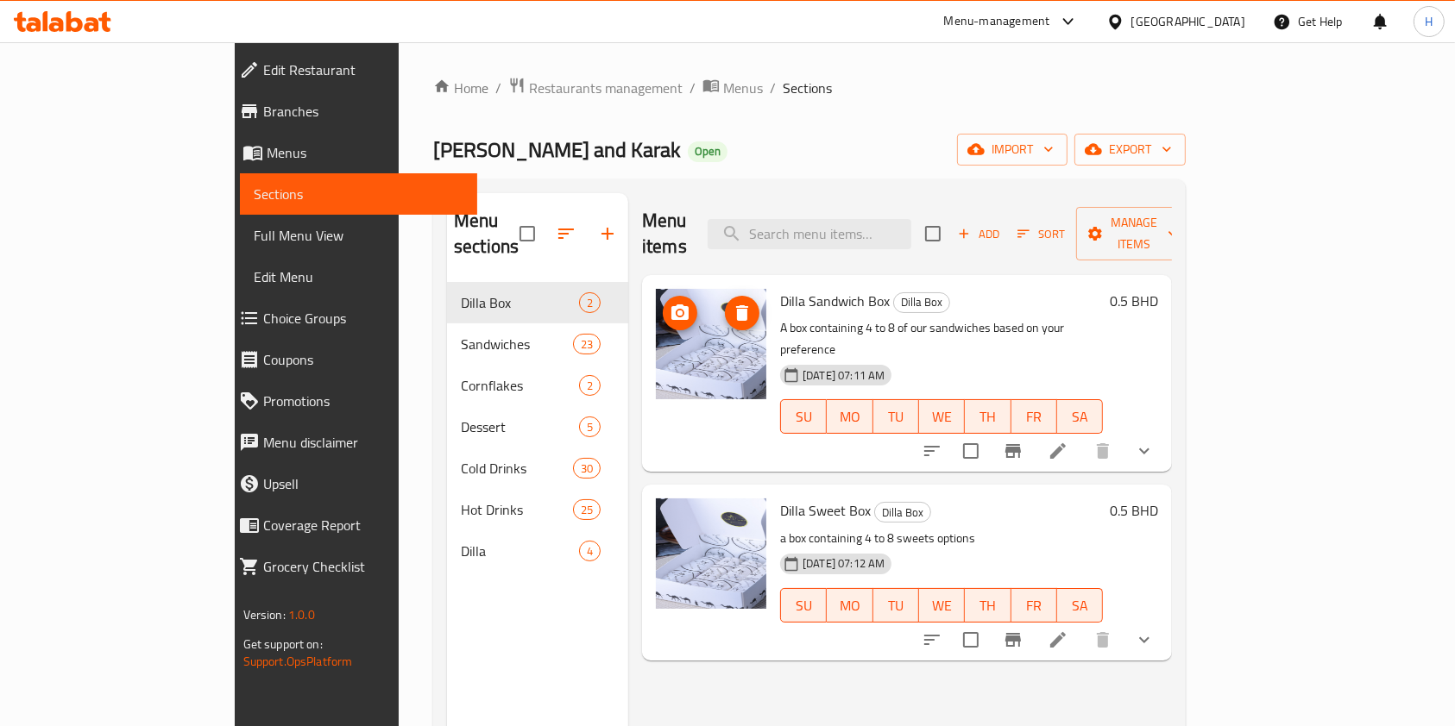
drag, startPoint x: 644, startPoint y: 328, endPoint x: 1163, endPoint y: 277, distance: 521.0
click at [1103, 289] on h6 "Dilla Sandwich Box Dilla Box" at bounding box center [941, 301] width 323 height 24
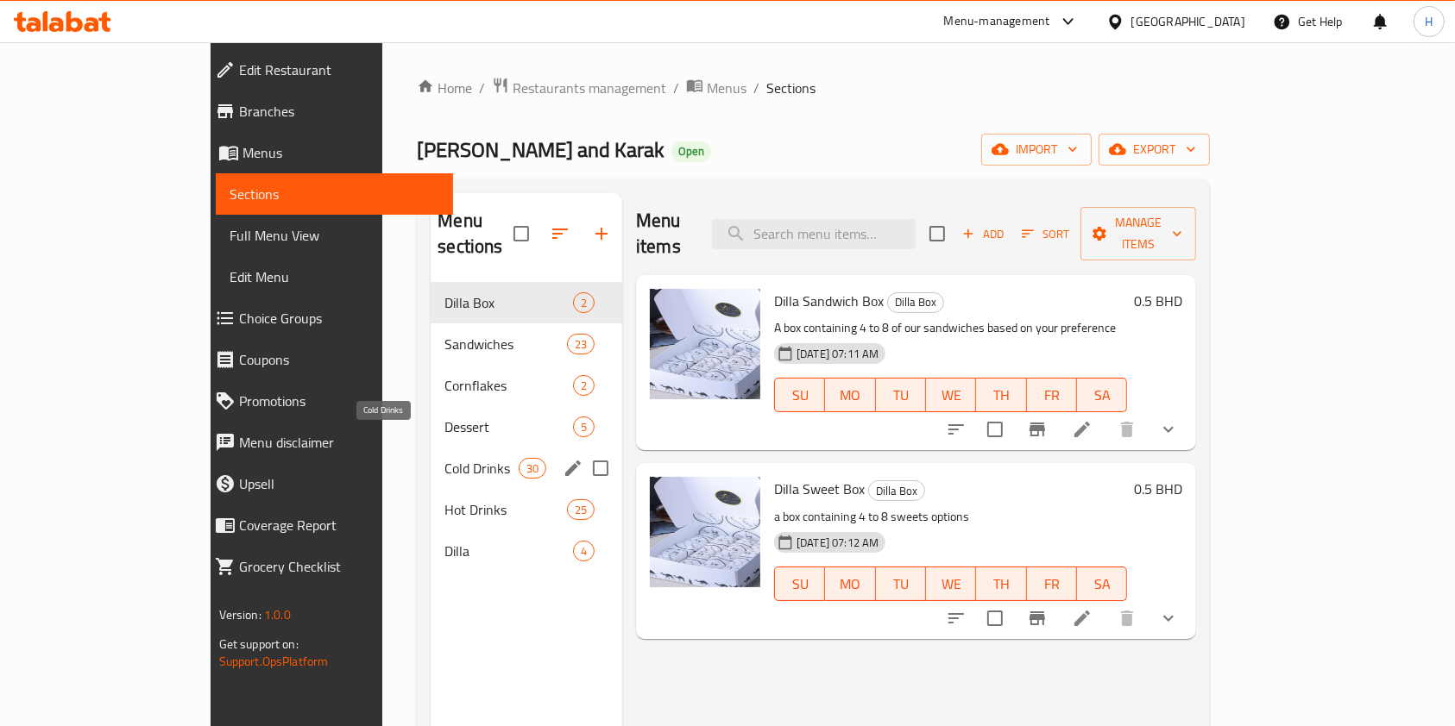
drag, startPoint x: 348, startPoint y: 431, endPoint x: 384, endPoint y: 456, distance: 43.5
click at [444, 458] on span "Cold Drinks" at bounding box center [480, 468] width 73 height 21
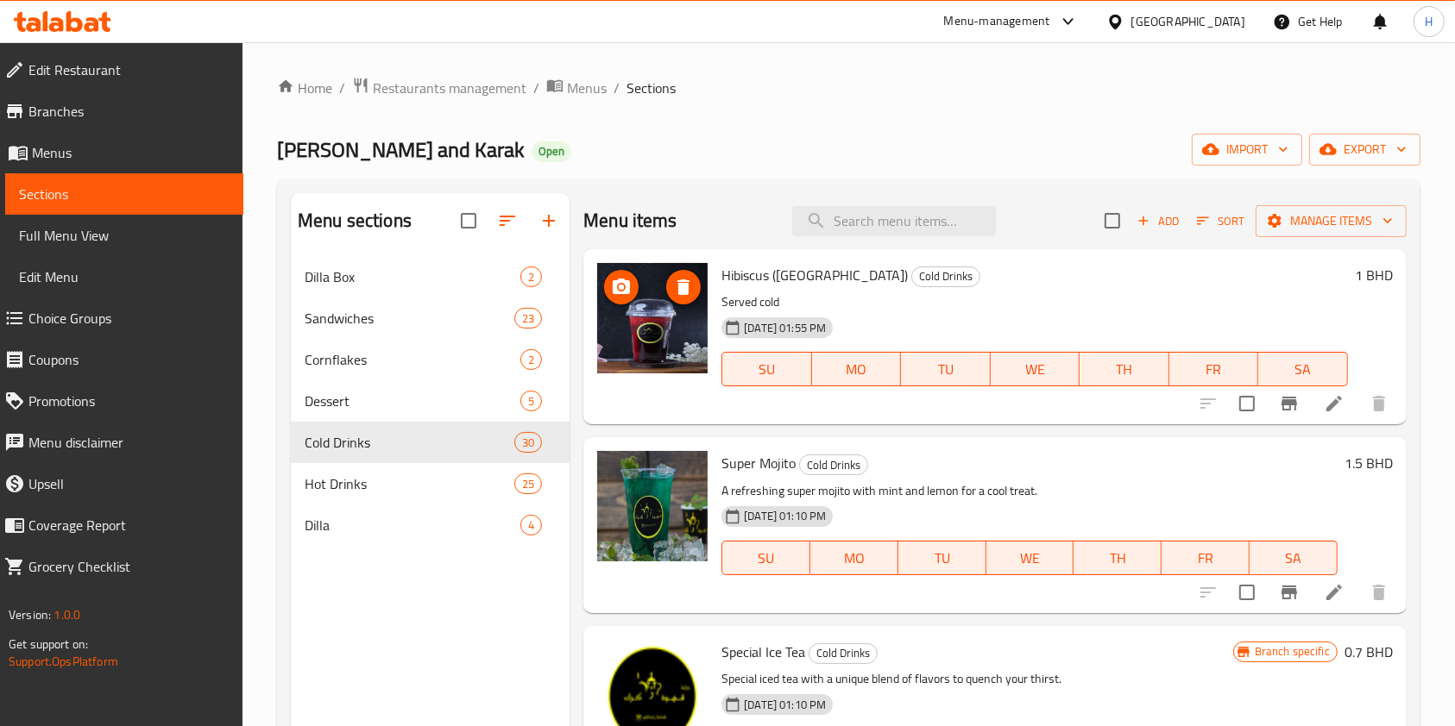
drag, startPoint x: 682, startPoint y: 351, endPoint x: 372, endPoint y: 479, distance: 335.0
click at [371, 474] on span "Hot Drinks" at bounding box center [410, 484] width 210 height 21
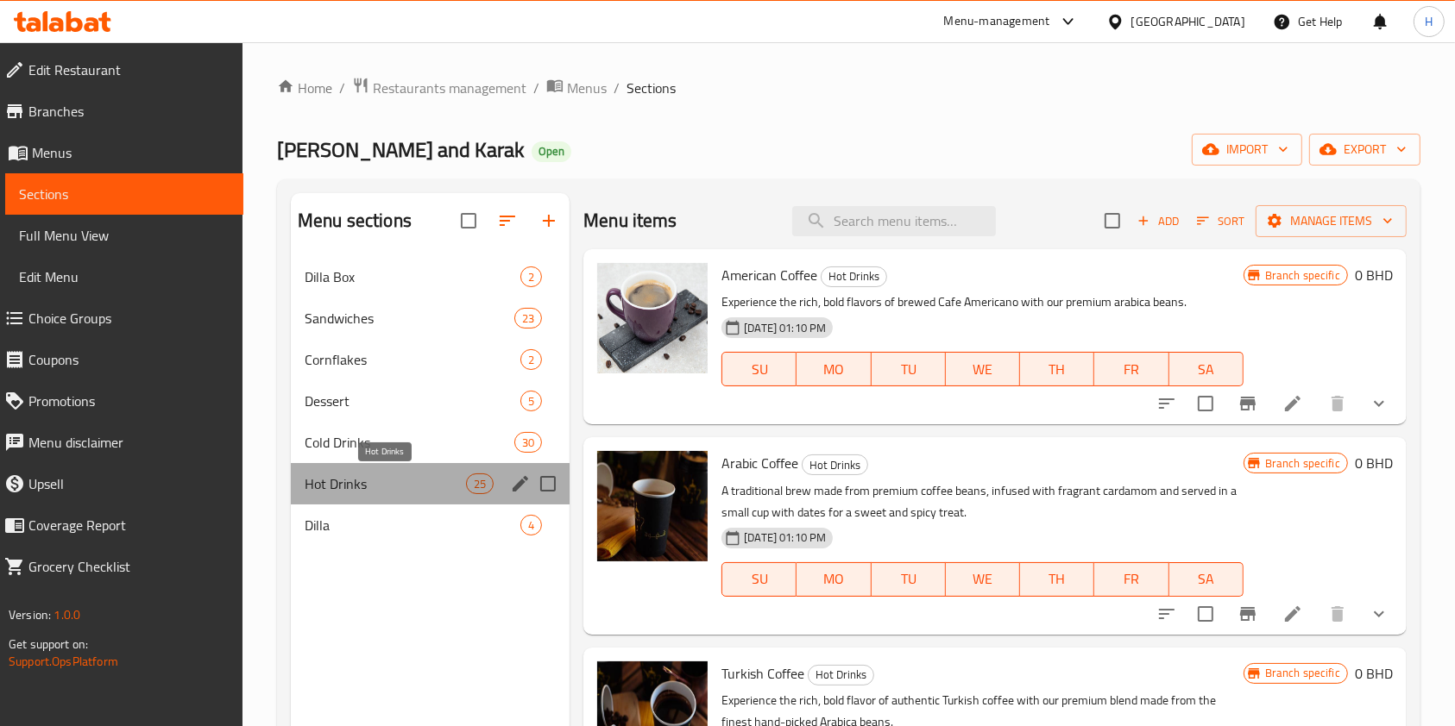
click at [372, 479] on span "Hot Drinks" at bounding box center [385, 484] width 161 height 21
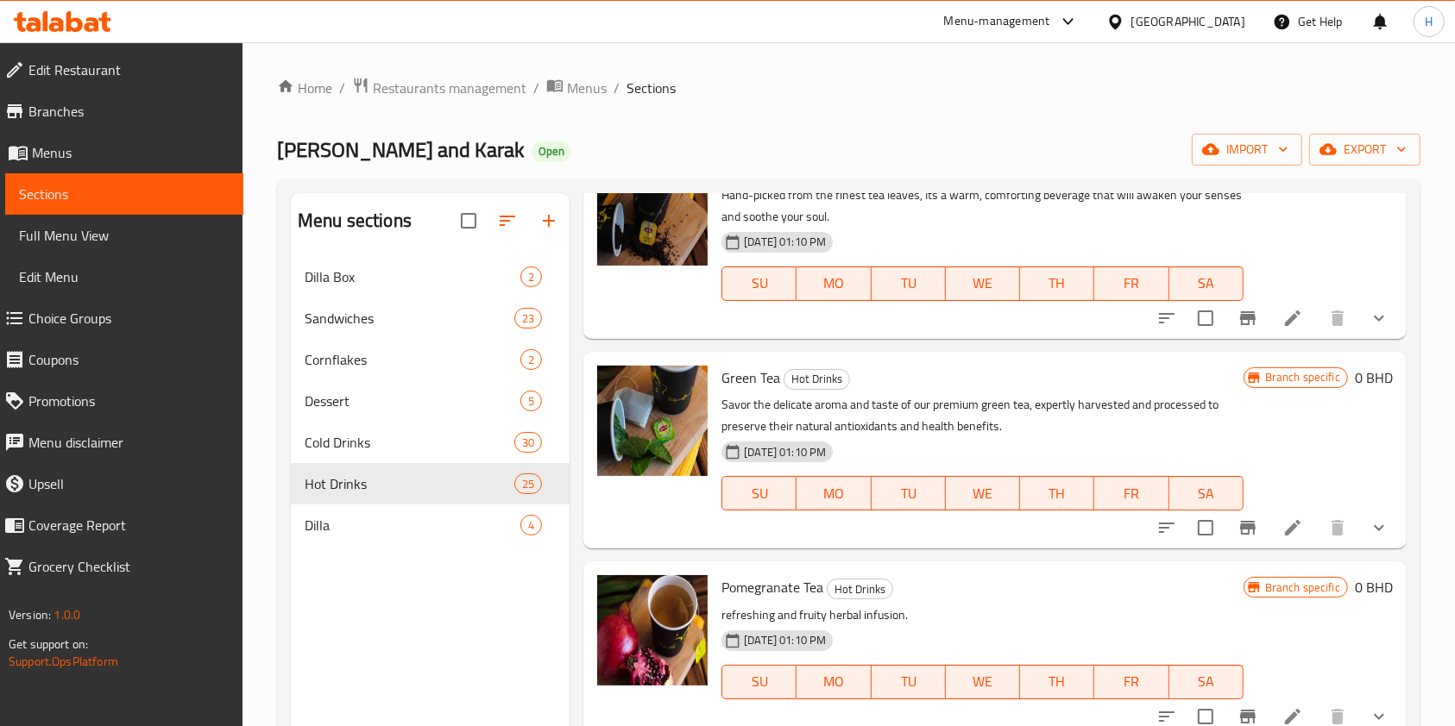
scroll to position [920, 0]
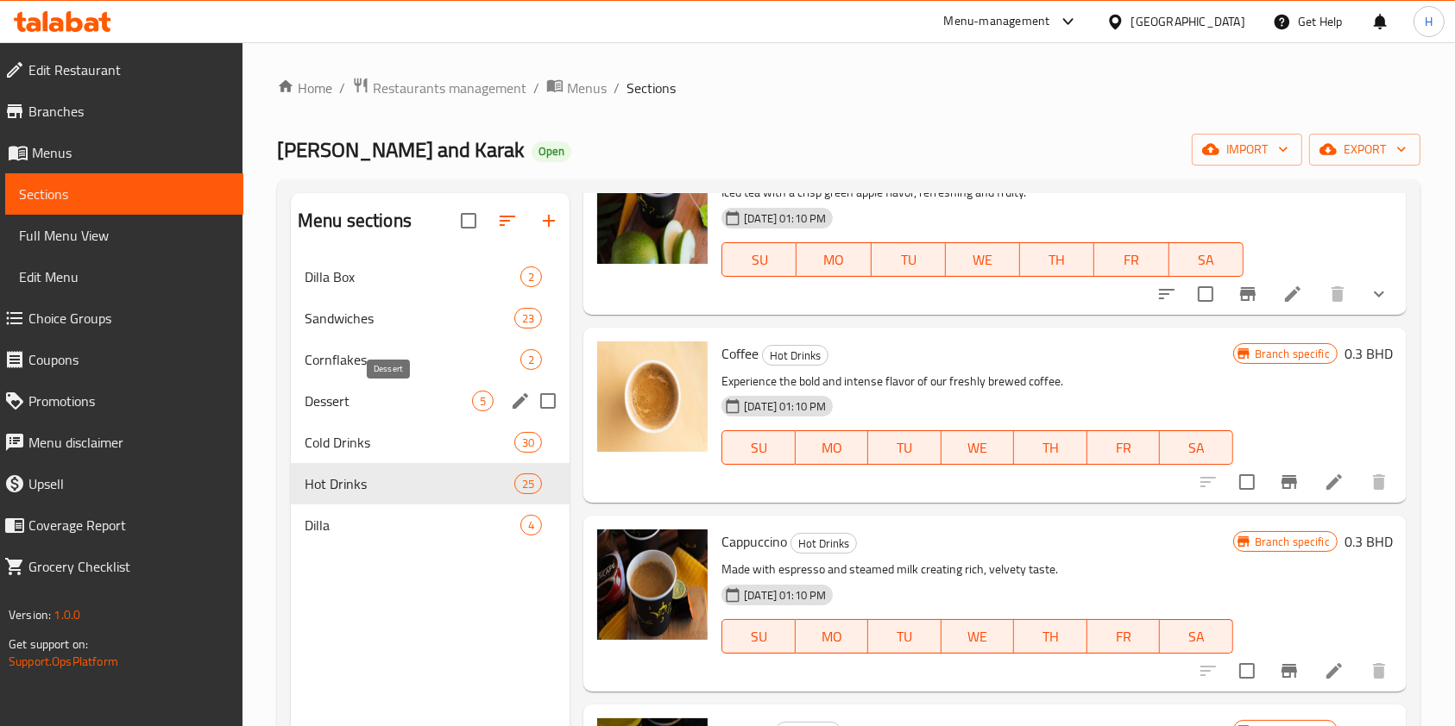
click at [348, 399] on span "Dessert" at bounding box center [388, 401] width 167 height 21
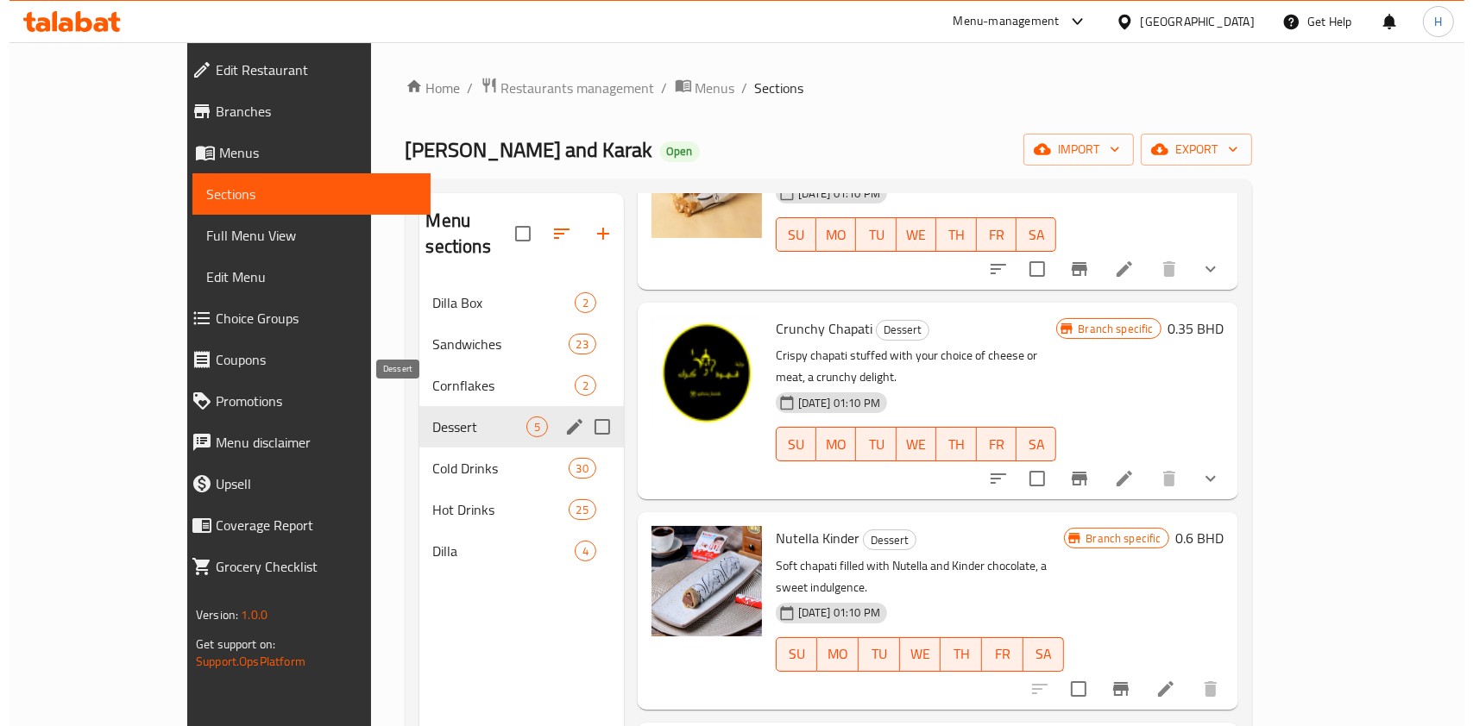
scroll to position [259, 0]
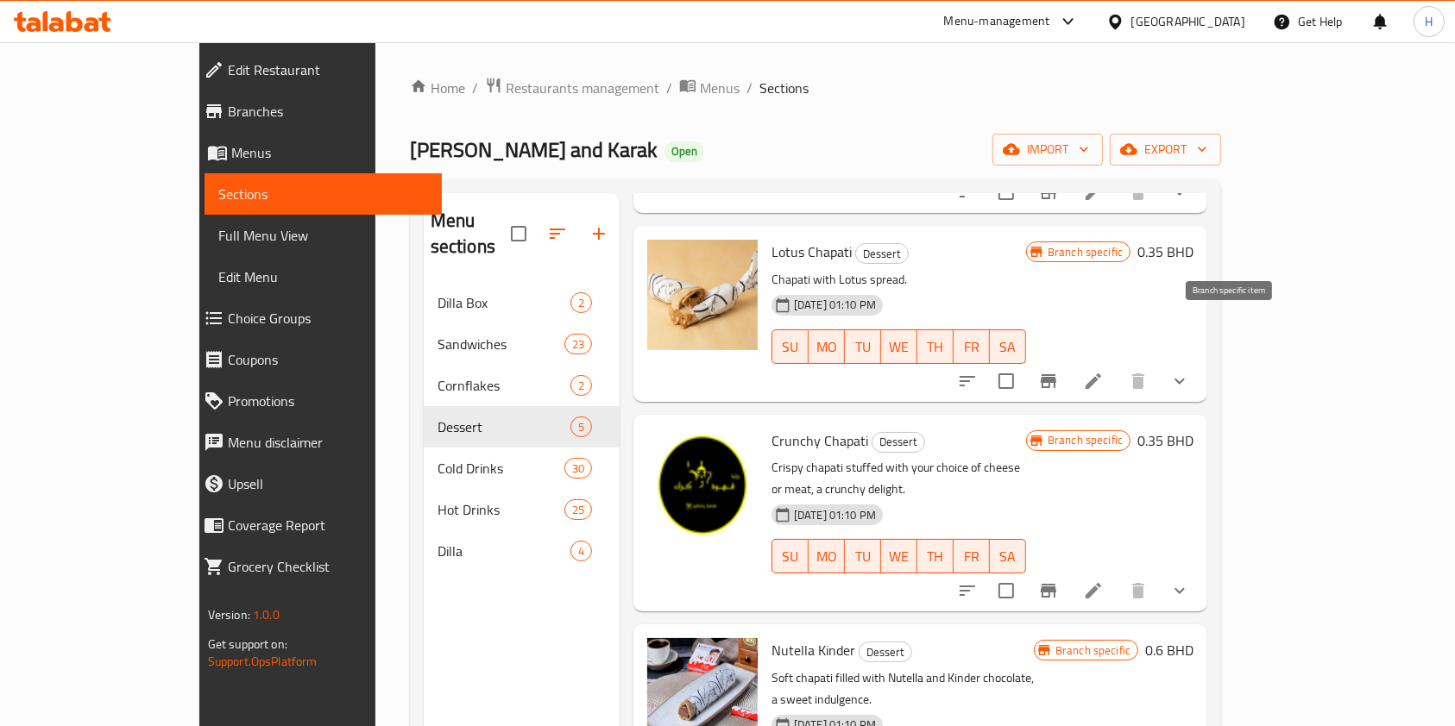
click at [1069, 361] on button "Branch-specific-item" at bounding box center [1047, 381] width 41 height 41
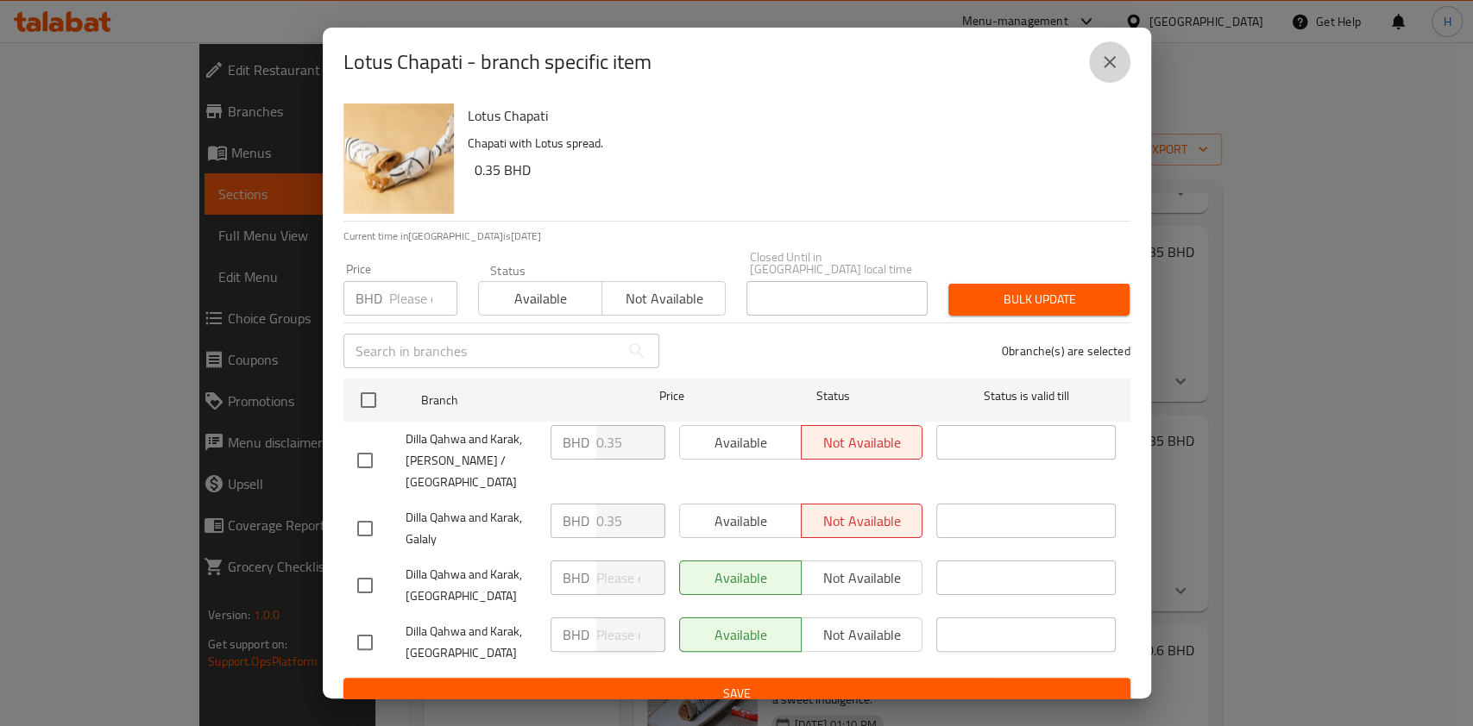
click at [1105, 59] on icon "close" at bounding box center [1109, 62] width 12 height 12
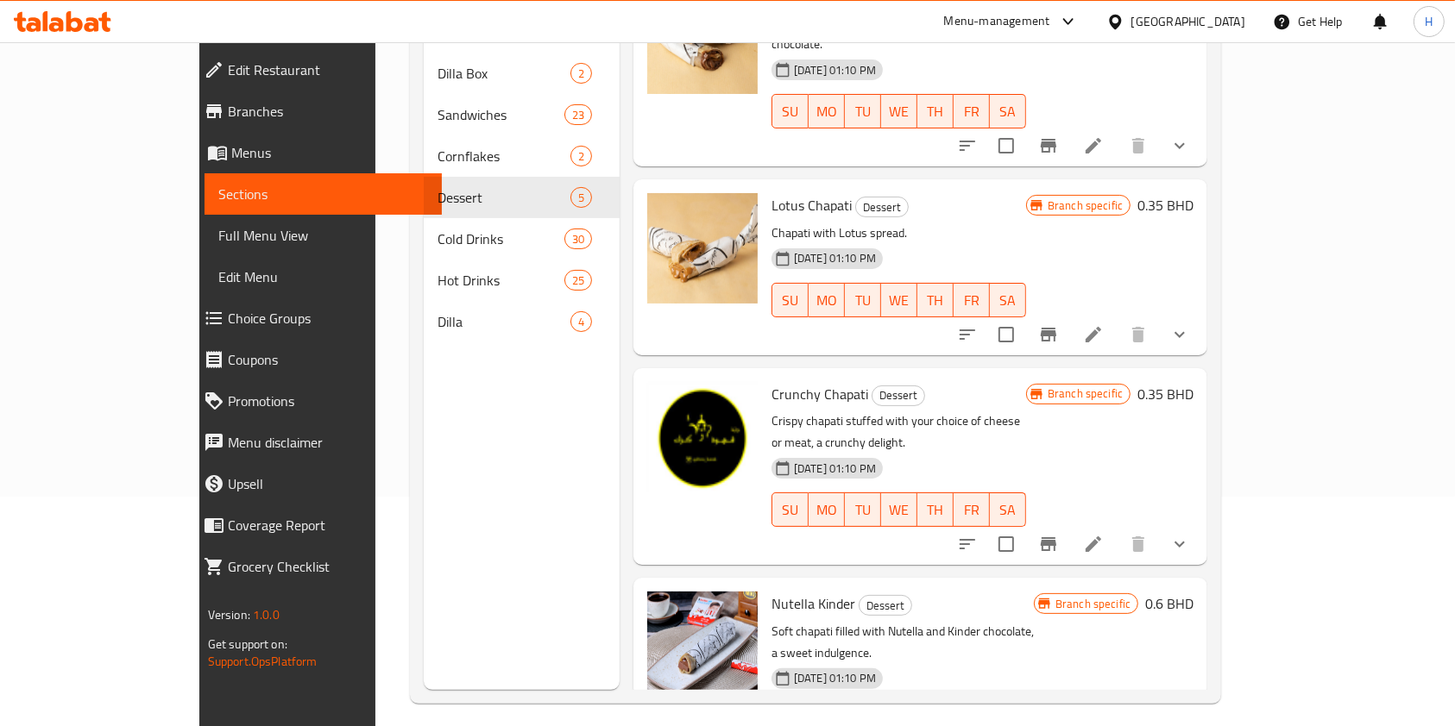
scroll to position [0, 0]
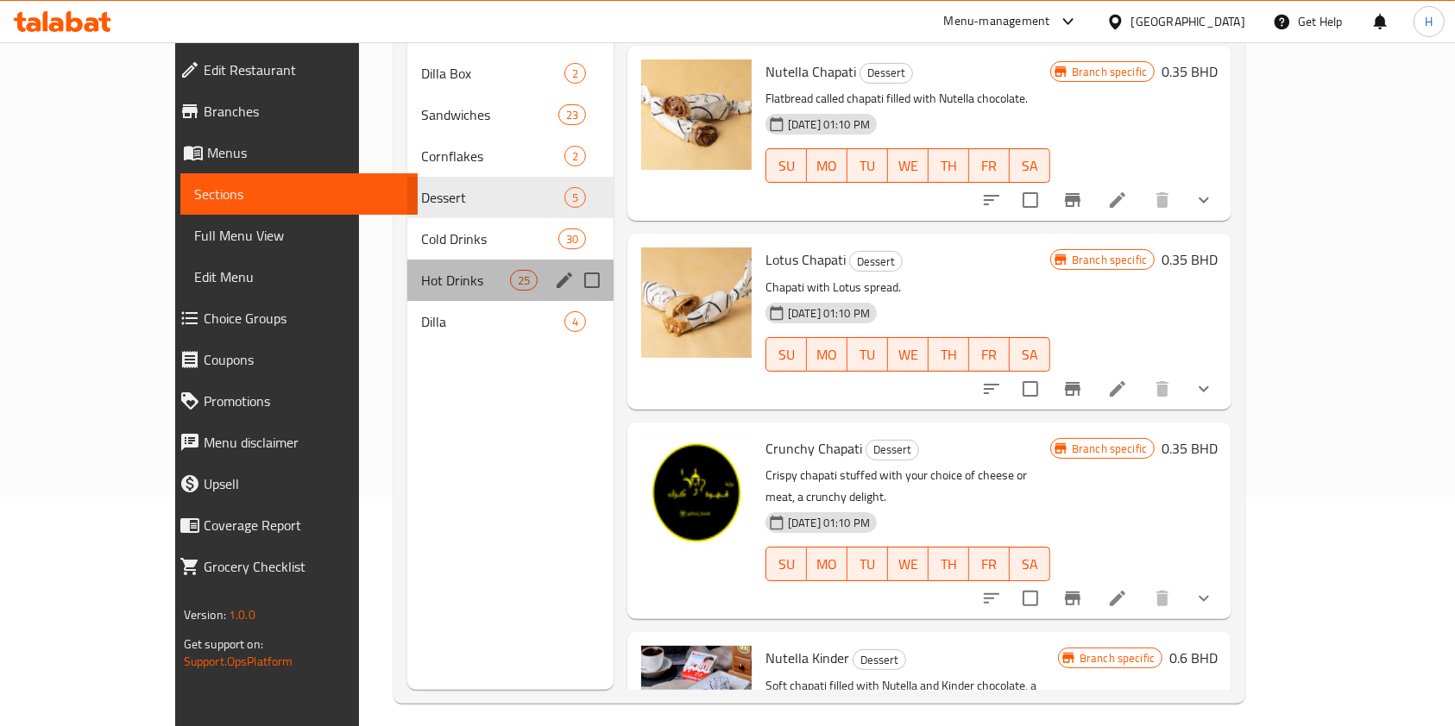
click at [407, 270] on div "Hot Drinks 25" at bounding box center [510, 280] width 206 height 41
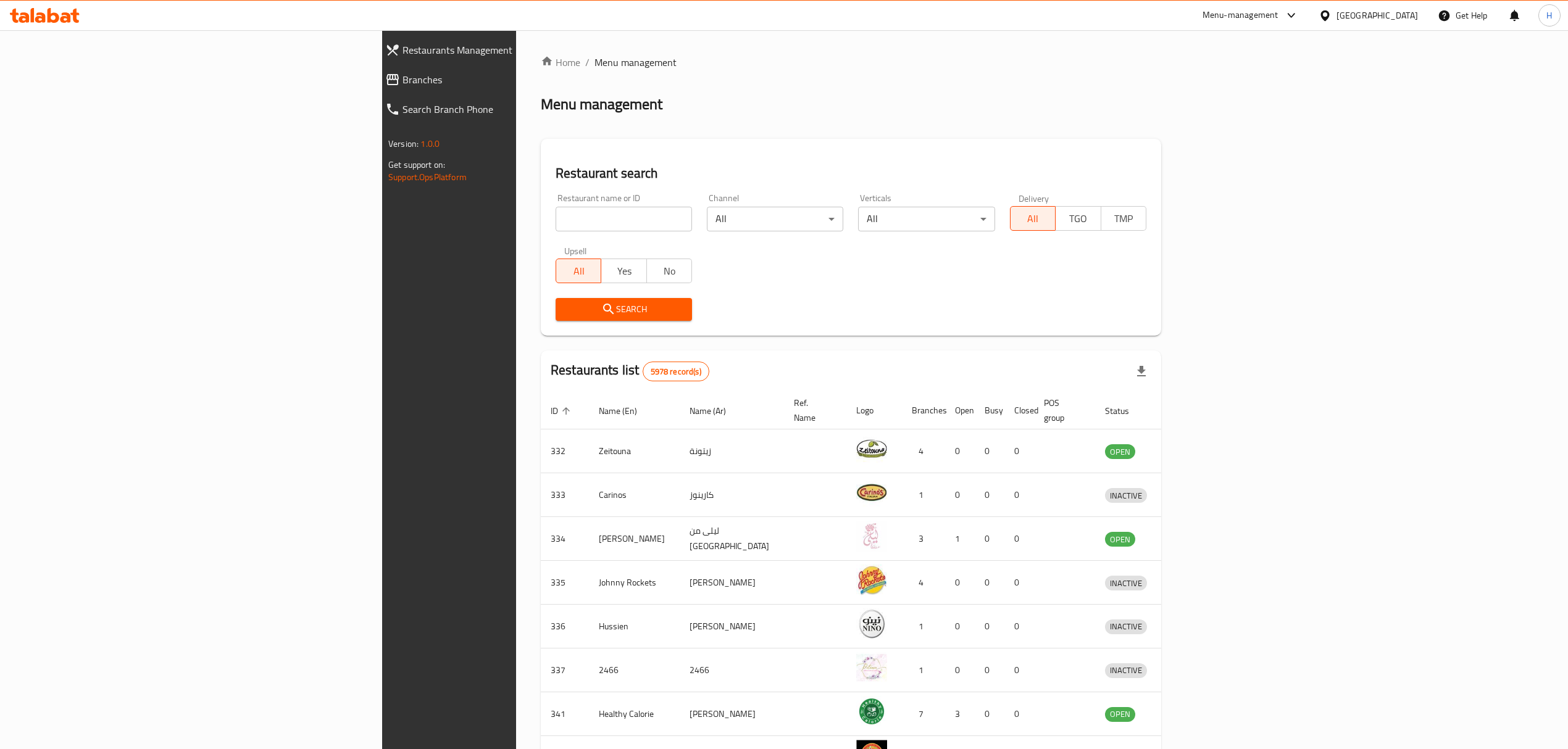
click at [555, 217] on input "search" at bounding box center [623, 219] width 137 height 25
type input "cafe laco"
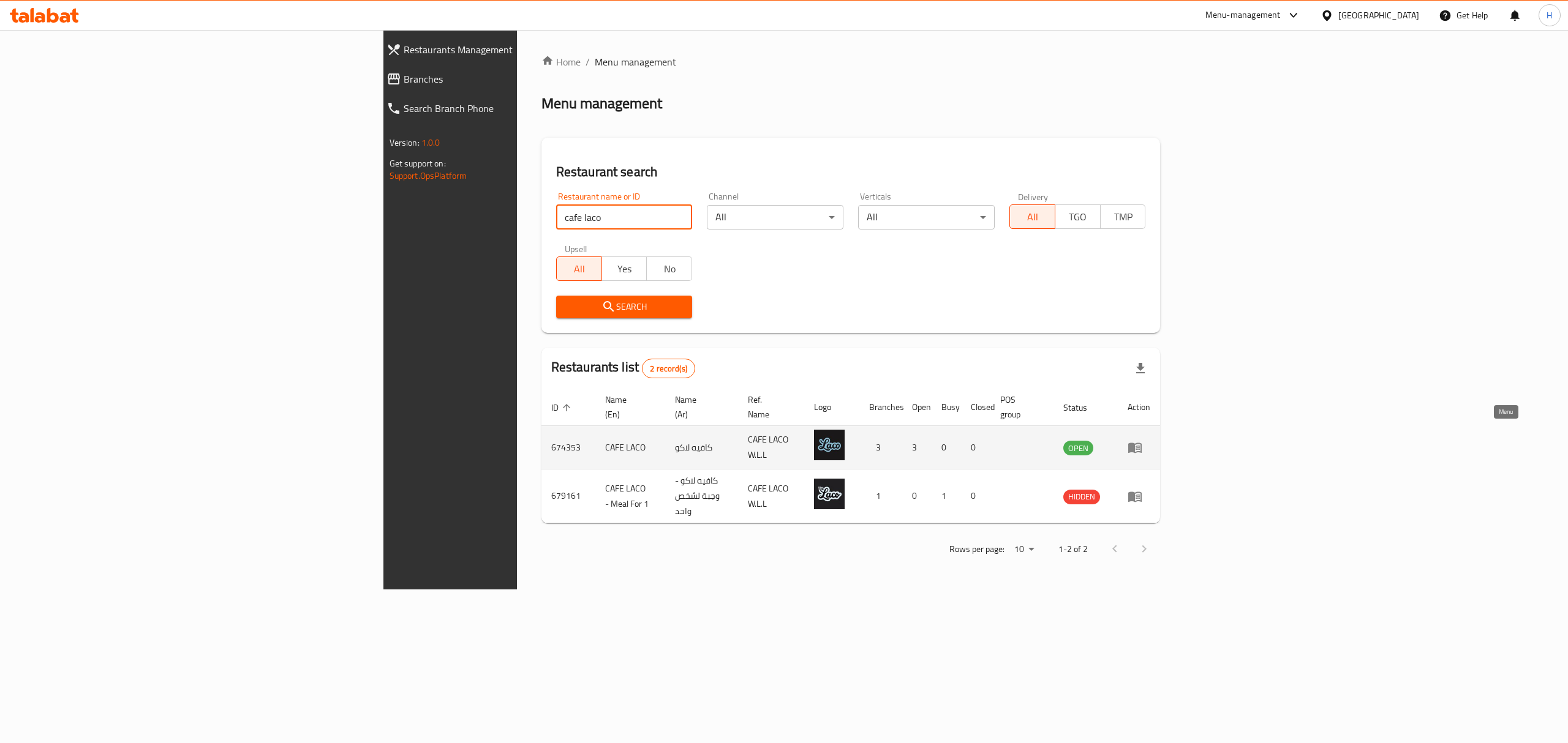
click at [1142, 440] on icon "enhanced table" at bounding box center [1134, 447] width 15 height 15
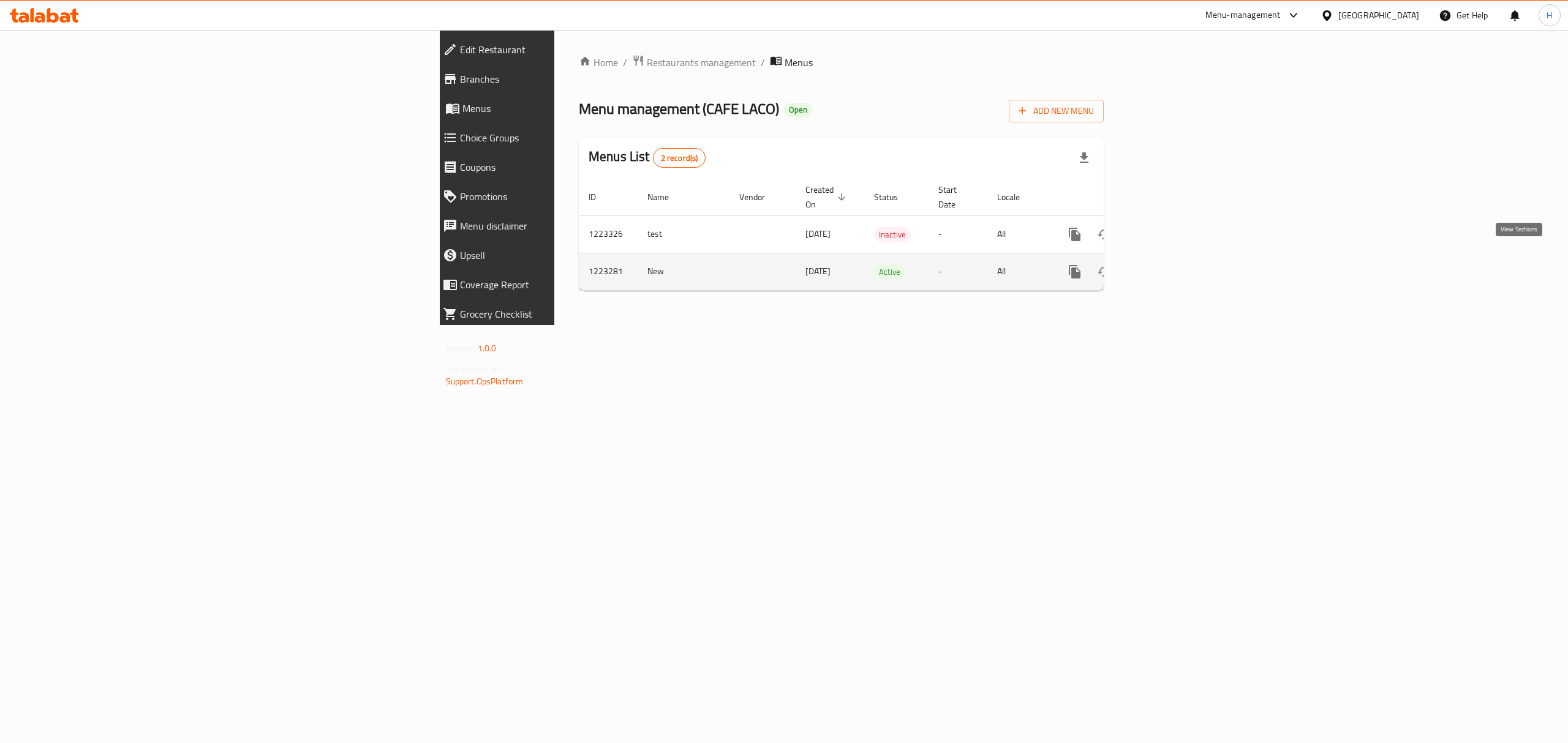
click at [1178, 268] on link "enhanced table" at bounding box center [1163, 271] width 29 height 29
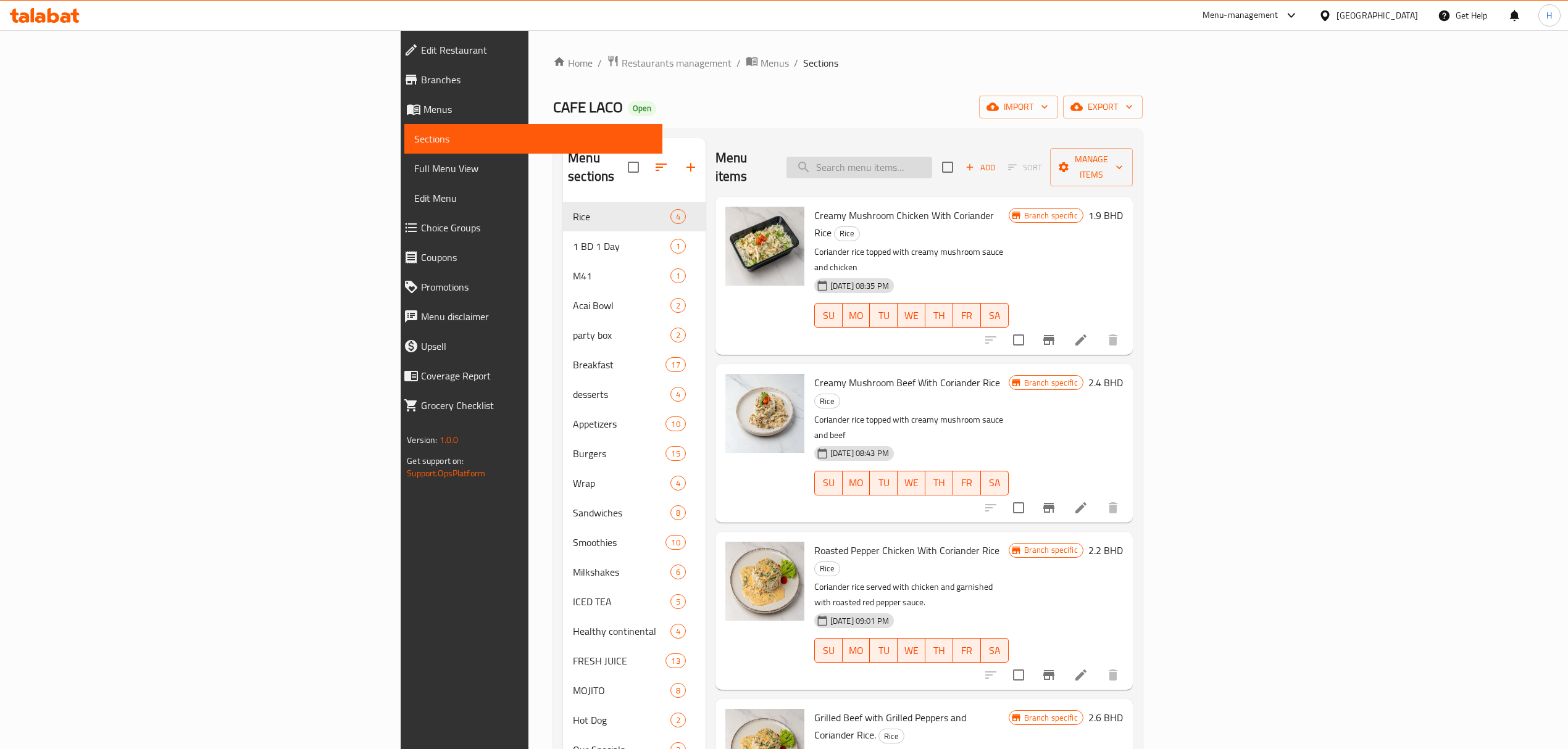
click at [932, 169] on input "search" at bounding box center [860, 167] width 146 height 21
type input "italian"
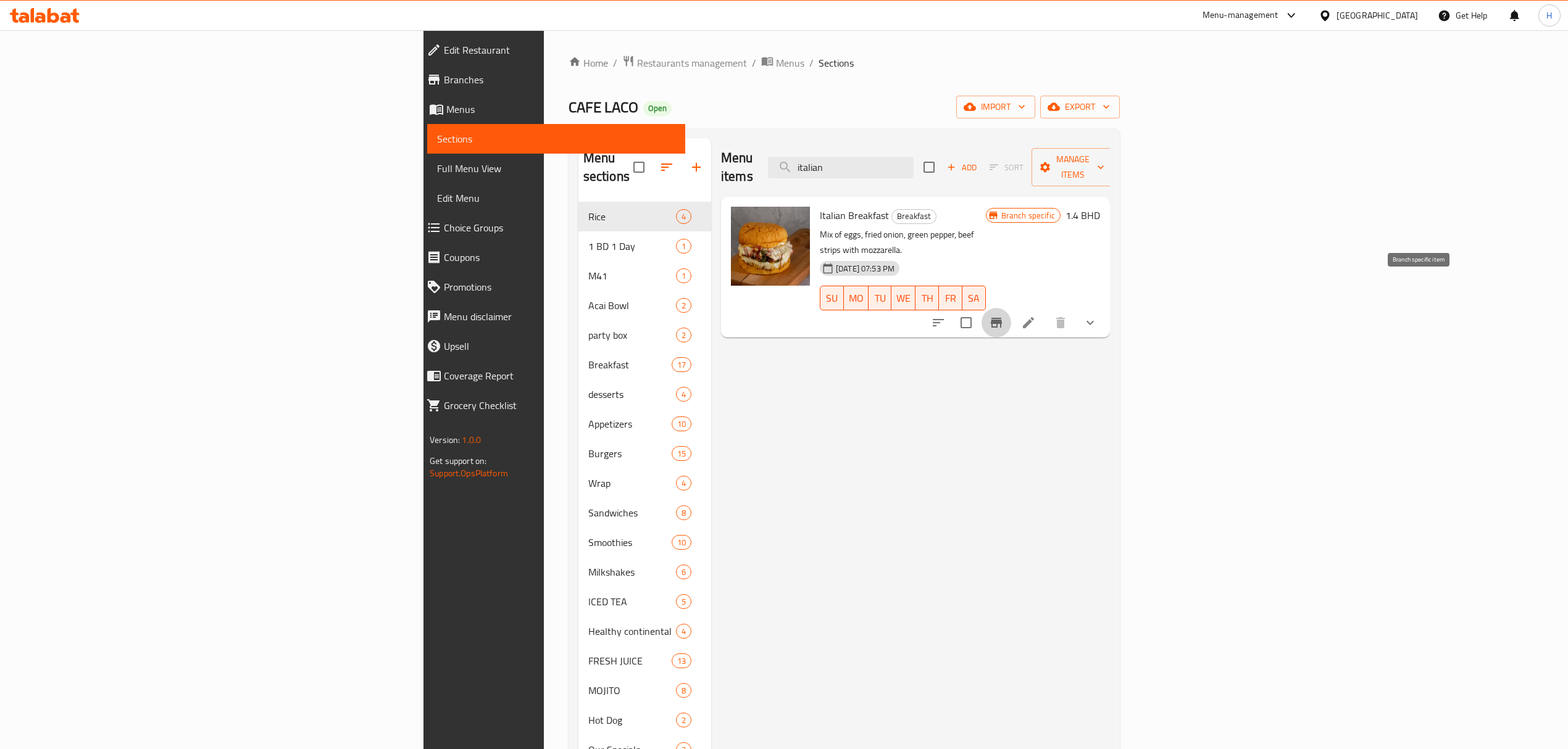
click at [1004, 315] on icon "Branch-specific-item" at bounding box center [996, 323] width 15 height 15
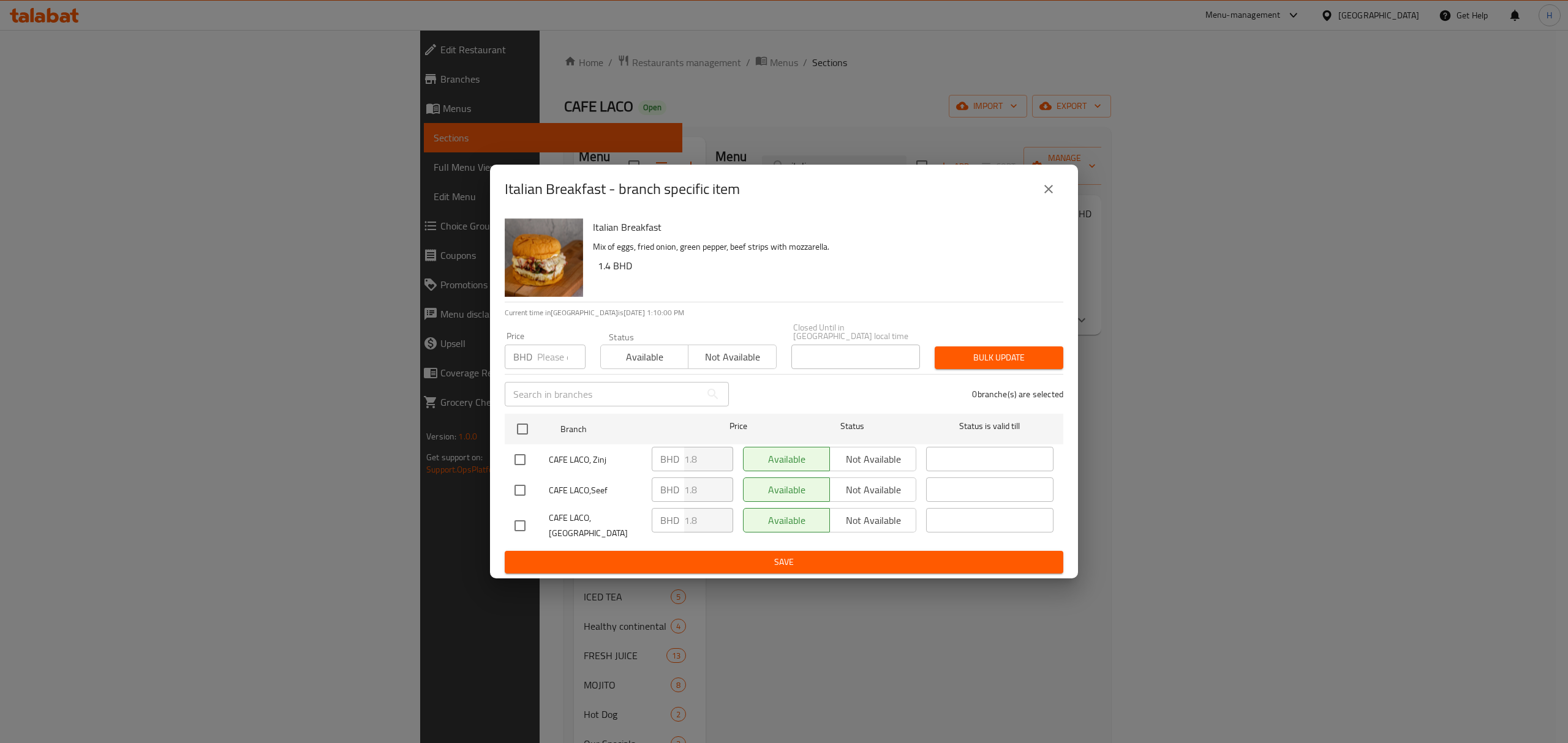
drag, startPoint x: 1053, startPoint y: 197, endPoint x: 1558, endPoint y: 566, distance: 625.4
click at [1053, 197] on icon "close" at bounding box center [1048, 189] width 15 height 15
